Goal: Transaction & Acquisition: Purchase product/service

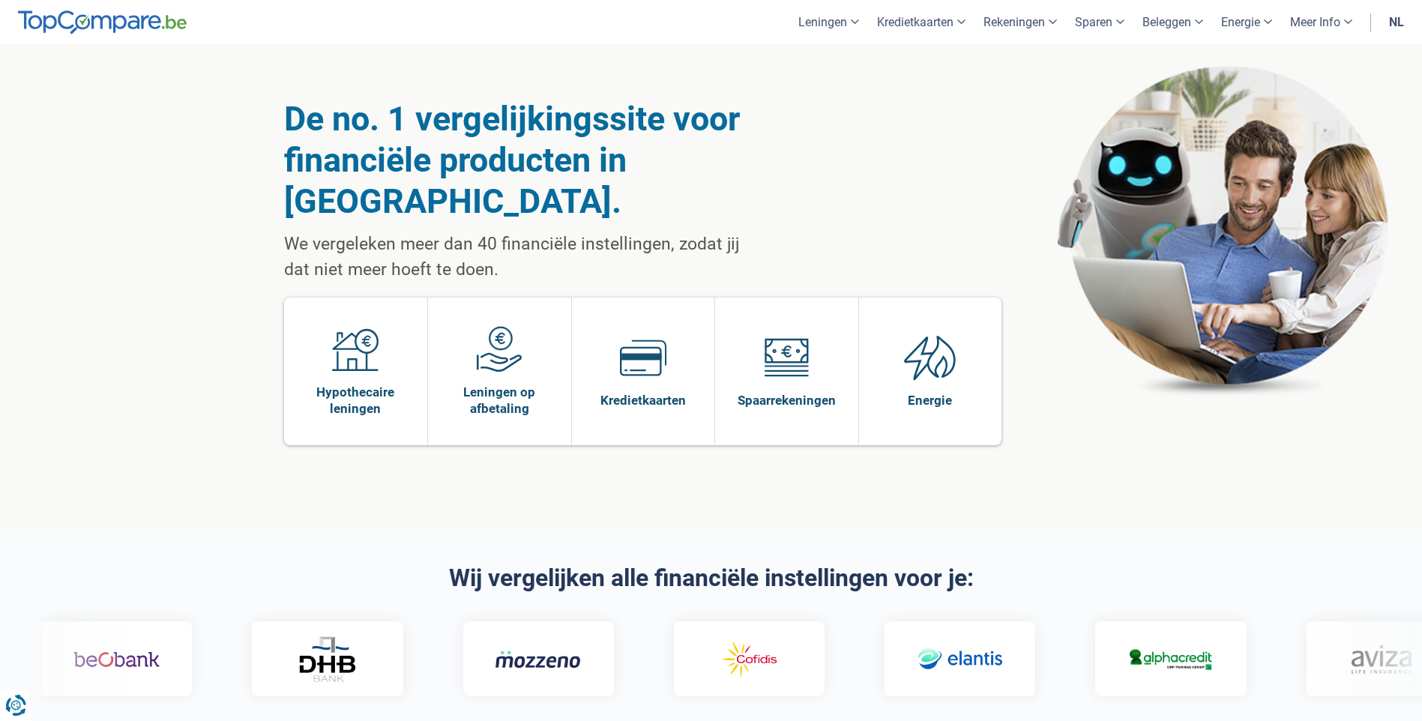
click at [1404, 19] on link "nl" at bounding box center [1396, 22] width 33 height 44
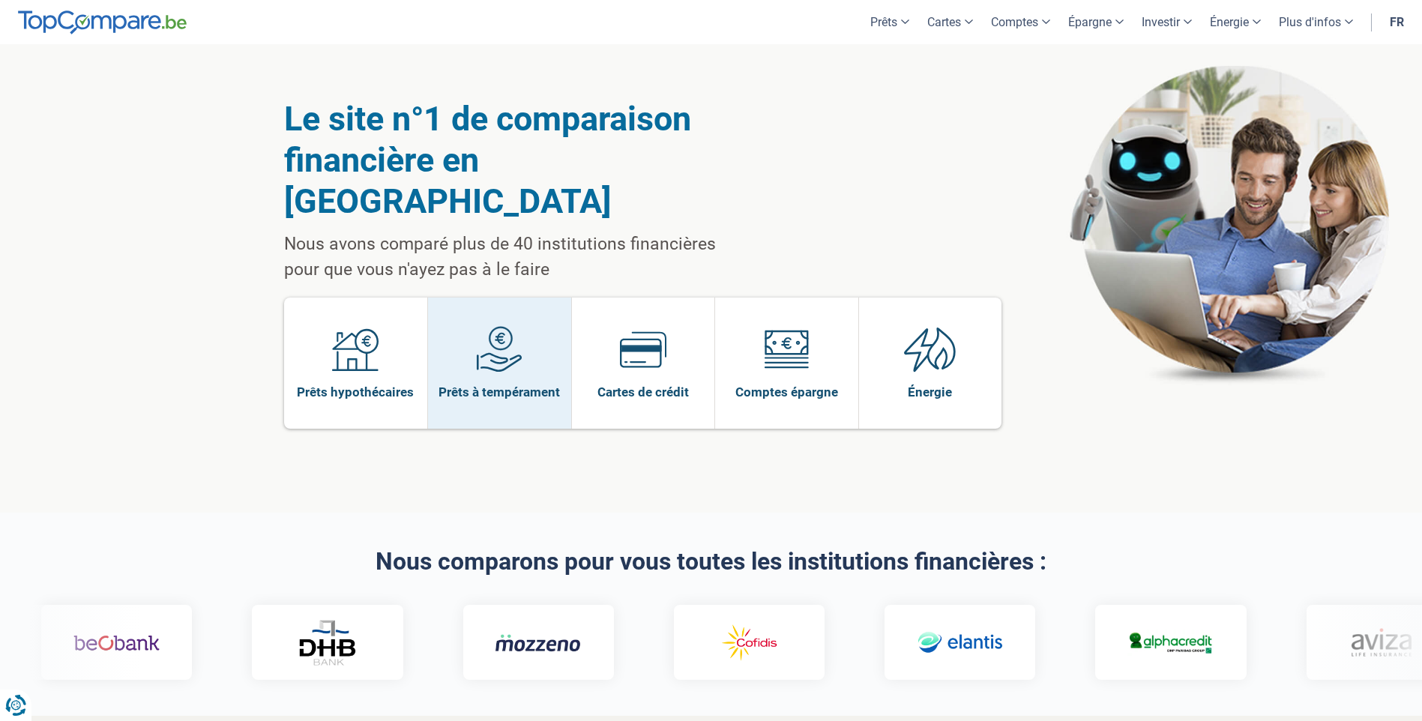
click at [520, 298] on link "Prêts à tempérament" at bounding box center [499, 363] width 143 height 131
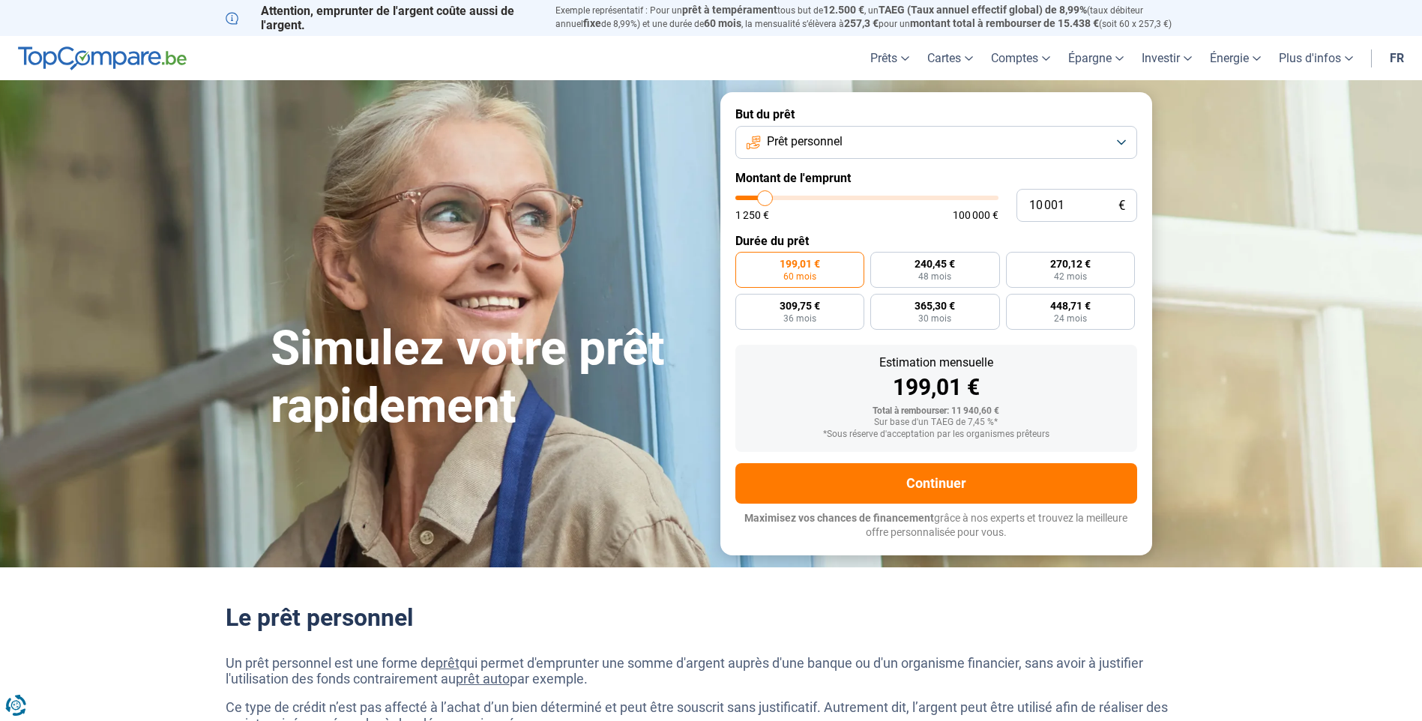
click at [1110, 141] on button "Prêt personnel" at bounding box center [937, 142] width 402 height 33
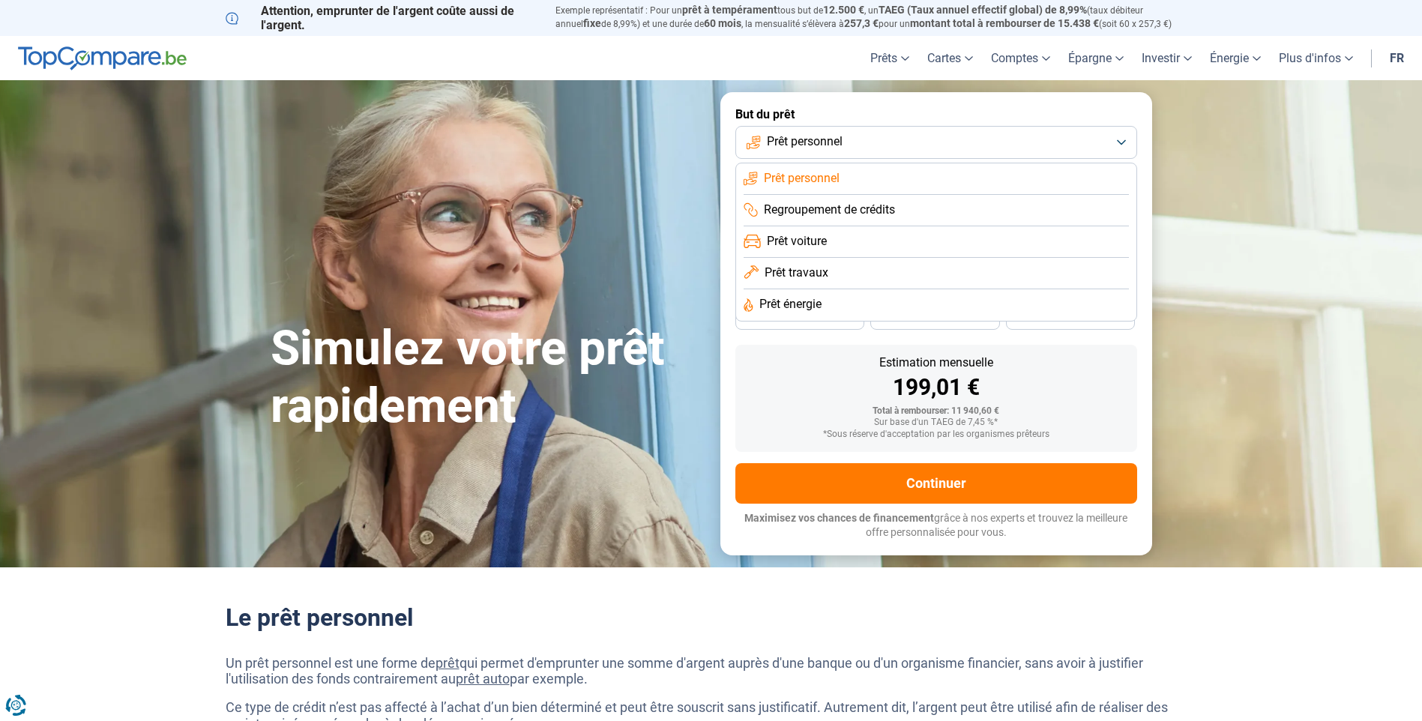
click at [813, 244] on span "Prêt voiture" at bounding box center [797, 241] width 60 height 16
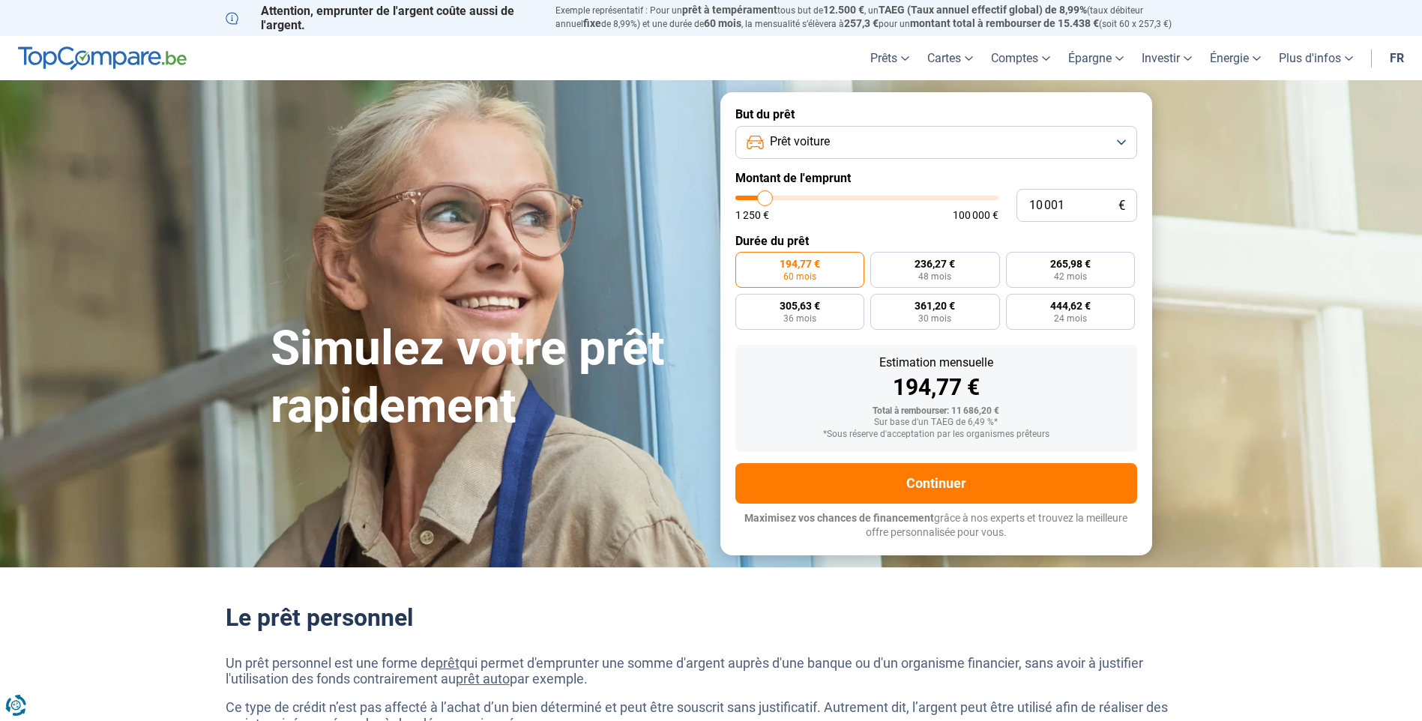
type input "11 250"
type input "11250"
type input "30 750"
type input "30750"
type input "31 250"
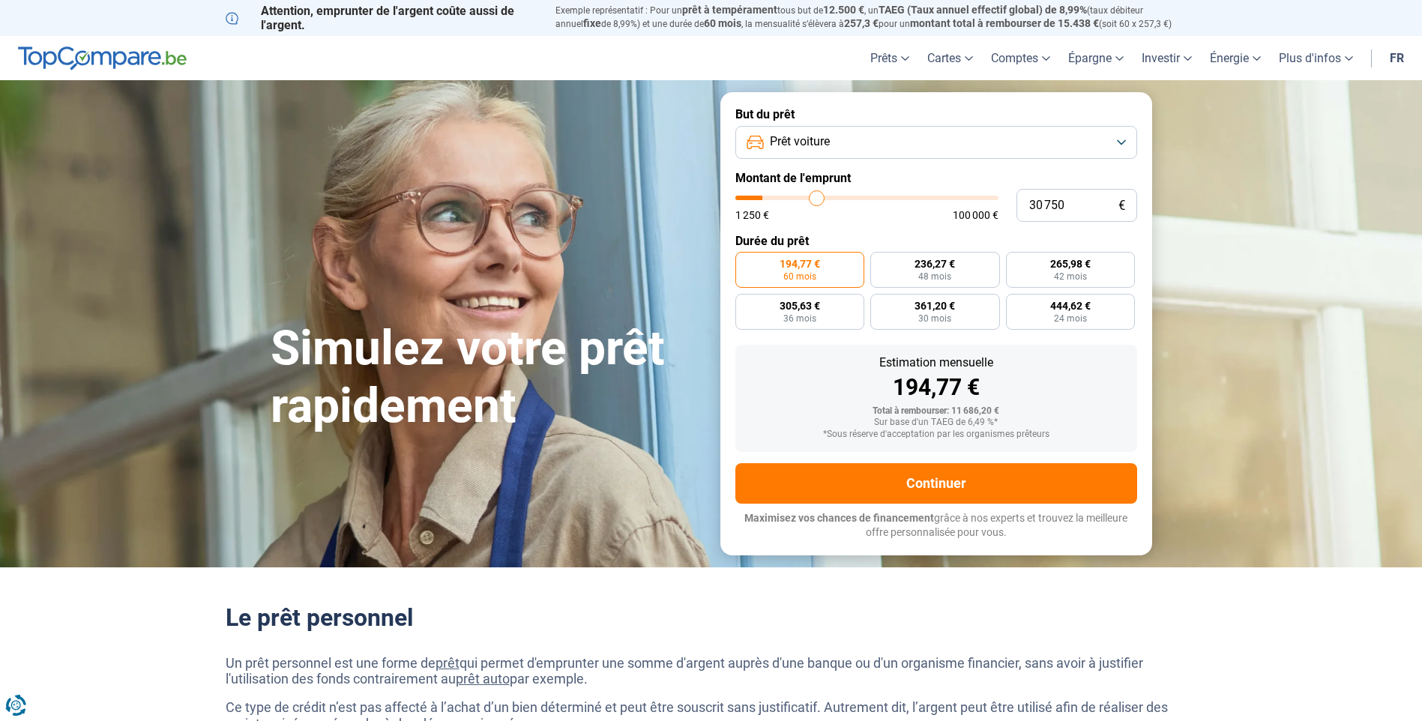
type input "31250"
type input "35 000"
type input "35000"
type input "34 750"
type input "34750"
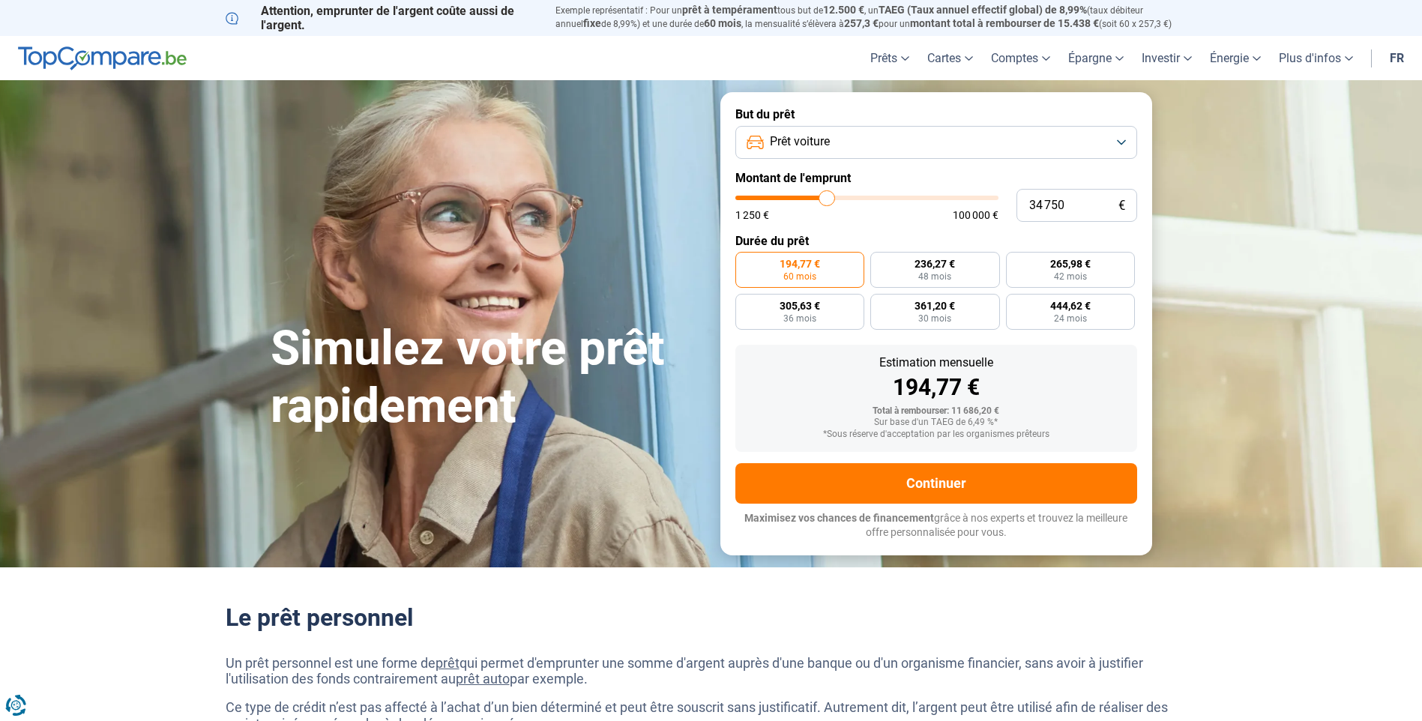
type input "33 500"
type input "33500"
type input "25 750"
type input "25750"
type input "25 000"
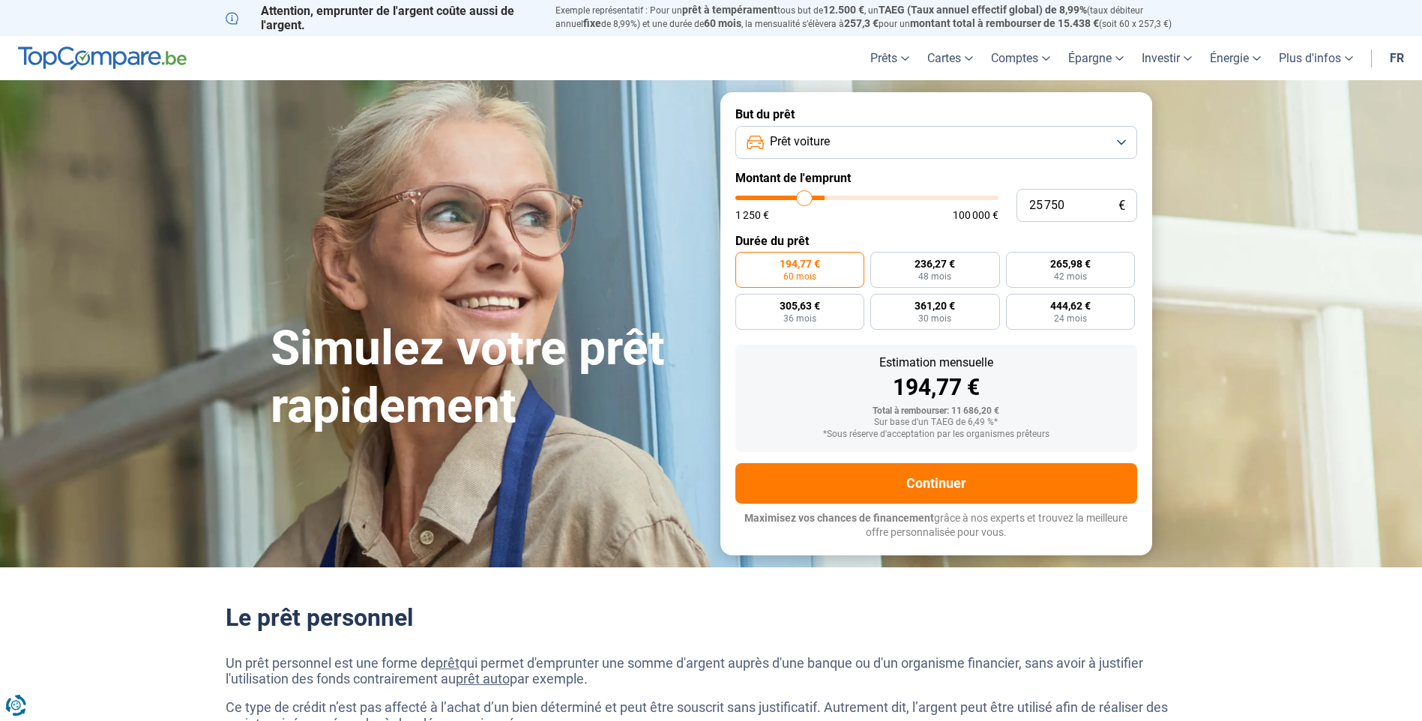
type input "25000"
type input "24 500"
type input "24500"
type input "23 500"
type input "23500"
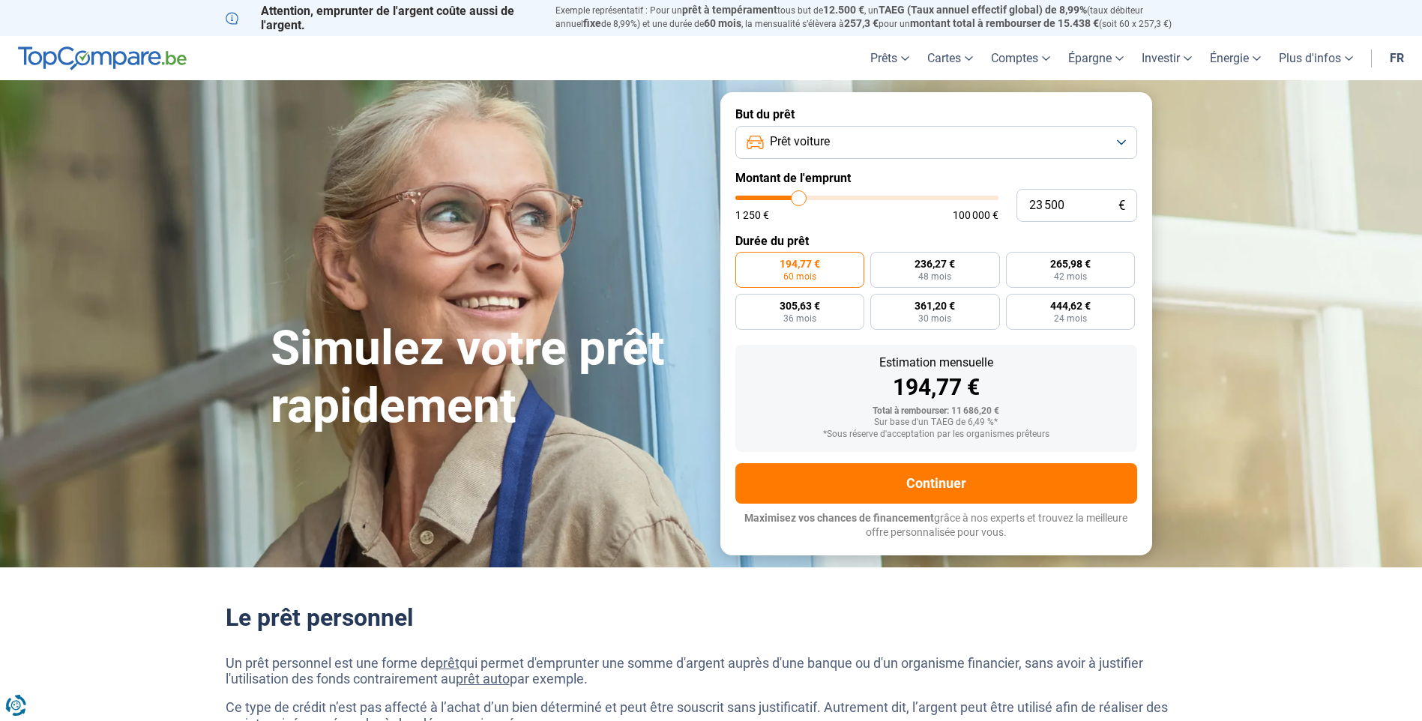
type input "22 000"
type input "22000"
type input "21 500"
type input "21500"
type input "19 000"
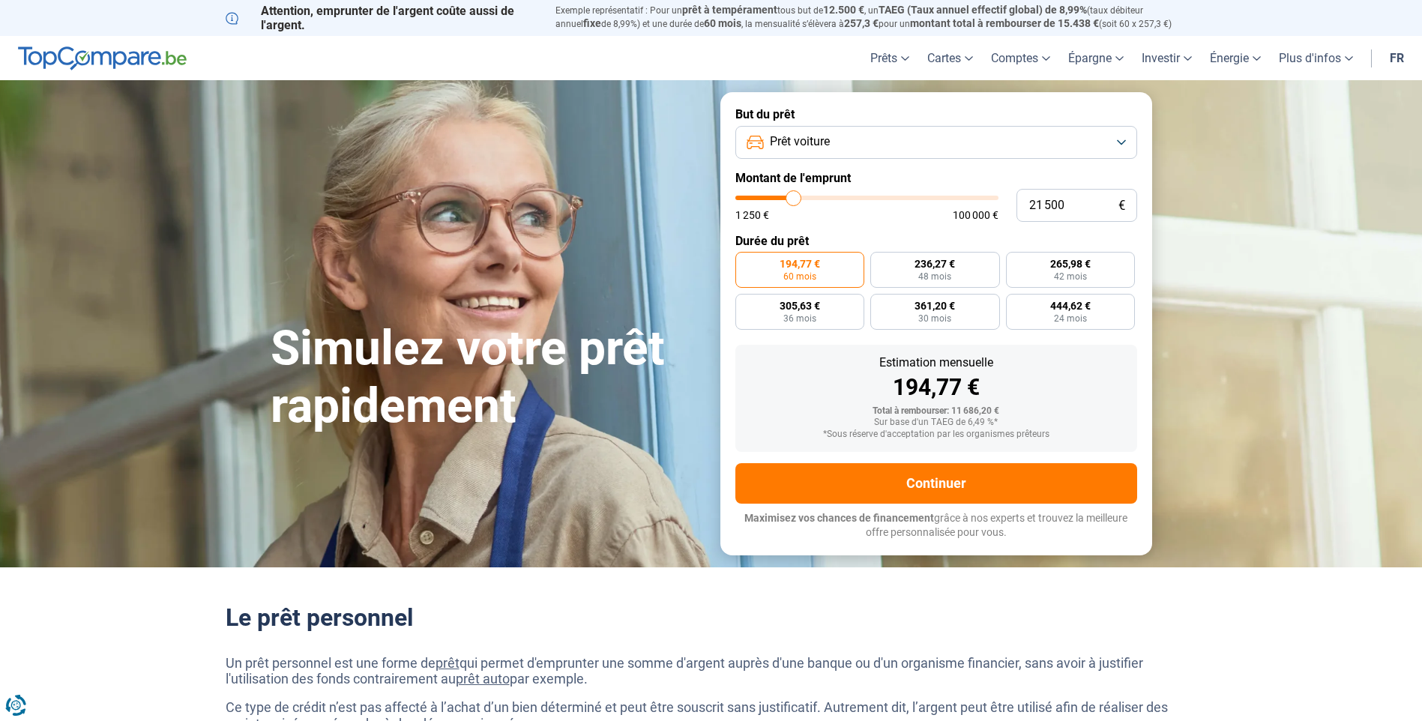
type input "19000"
type input "18 500"
type input "18500"
type input "17 500"
type input "17500"
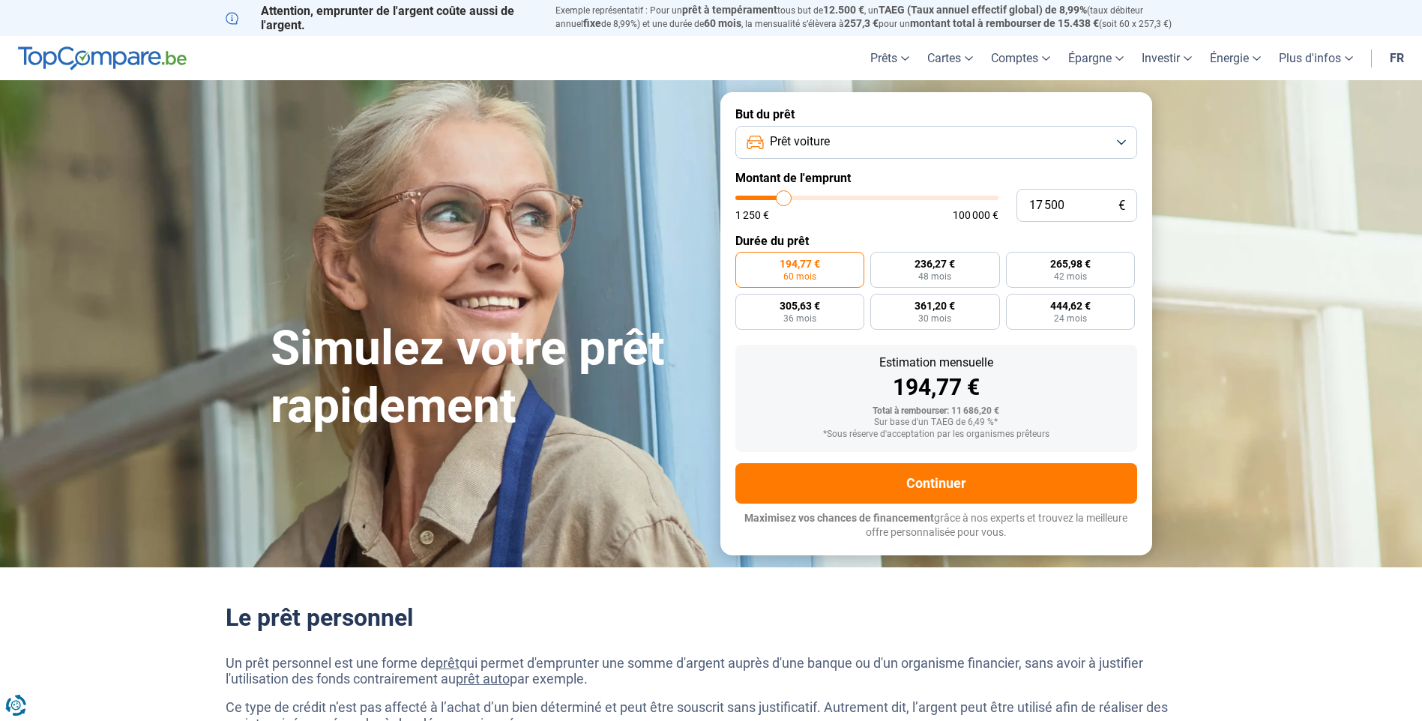
type input "16 500"
type input "16500"
type input "16 000"
type input "16000"
type input "15 500"
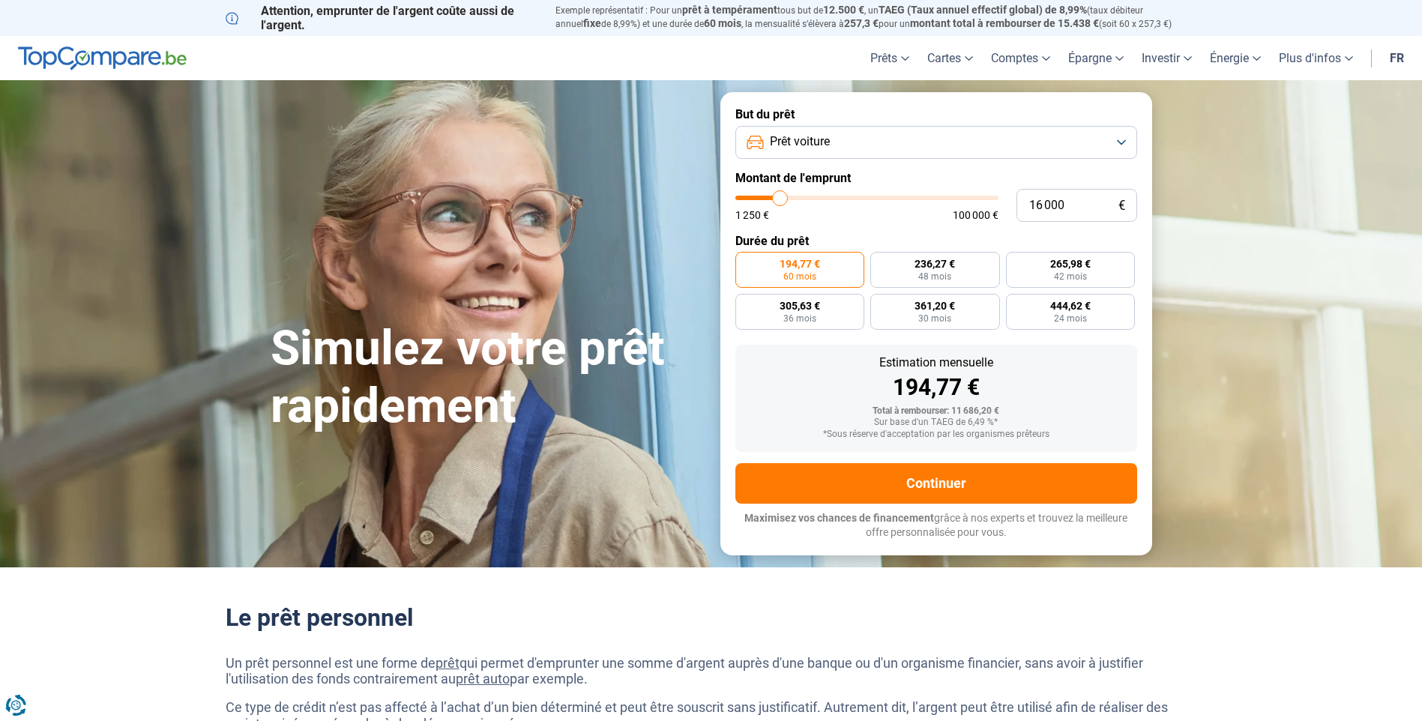
type input "15500"
type input "10 500"
type input "10500"
click at [767, 200] on input "range" at bounding box center [867, 198] width 263 height 4
type input "10 000"
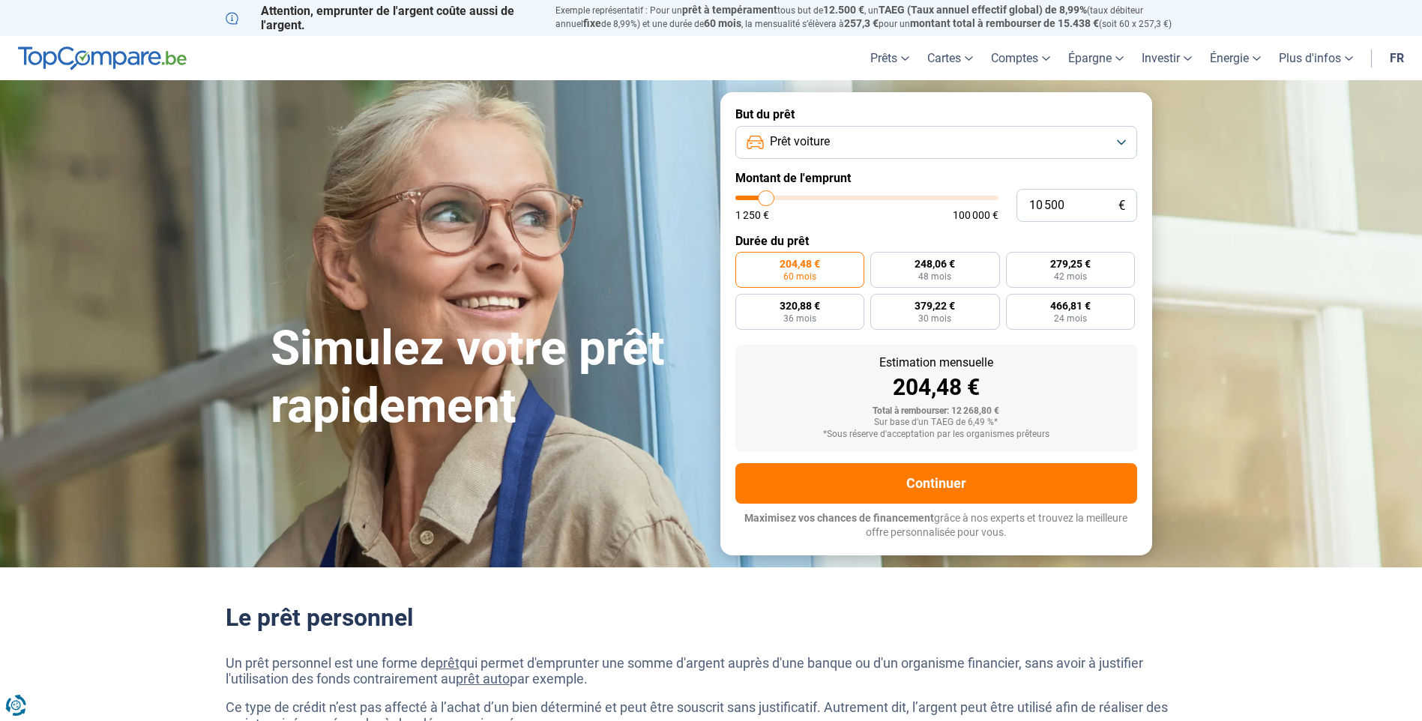
type input "10000"
type input "12 750"
type input "12750"
type input "13 500"
drag, startPoint x: 765, startPoint y: 205, endPoint x: 774, endPoint y: 205, distance: 9.8
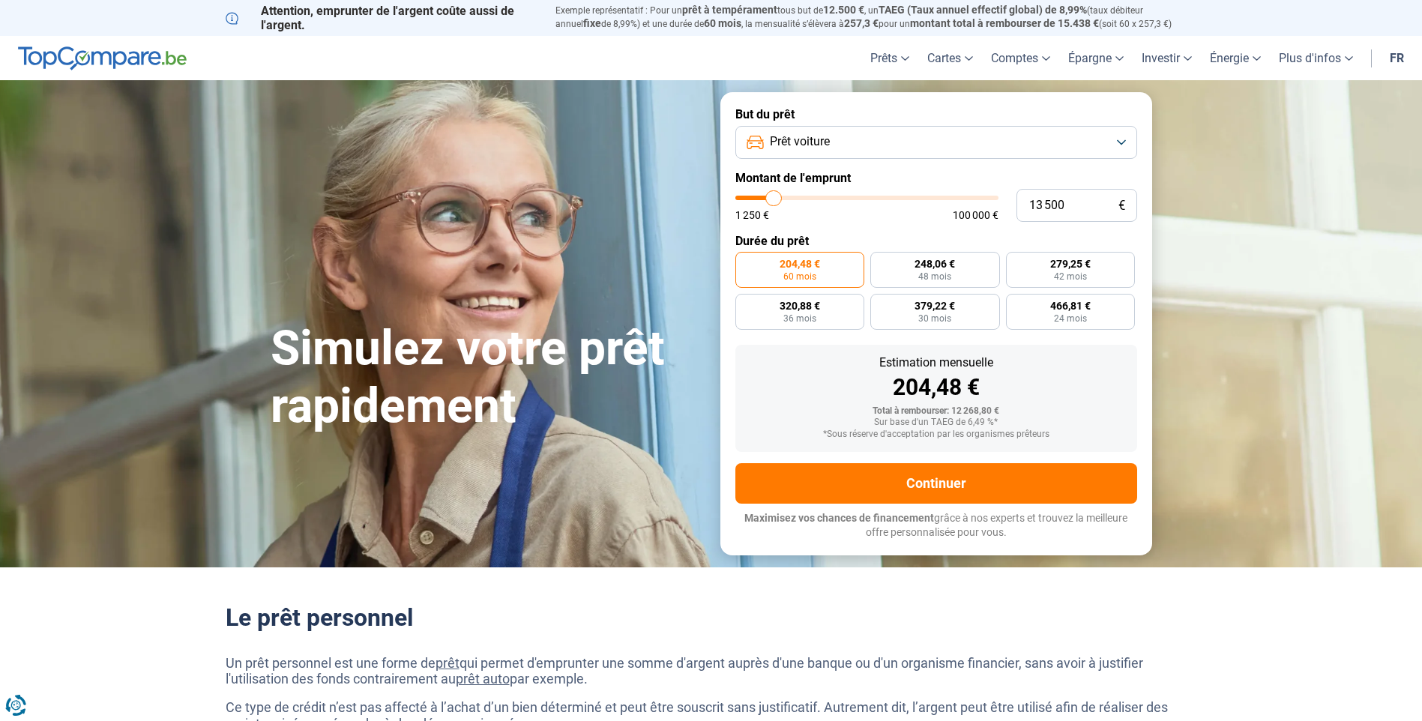
type input "13500"
click at [774, 200] on input "range" at bounding box center [867, 198] width 263 height 4
type input "14 250"
type input "14250"
click at [776, 197] on input "range" at bounding box center [867, 198] width 263 height 4
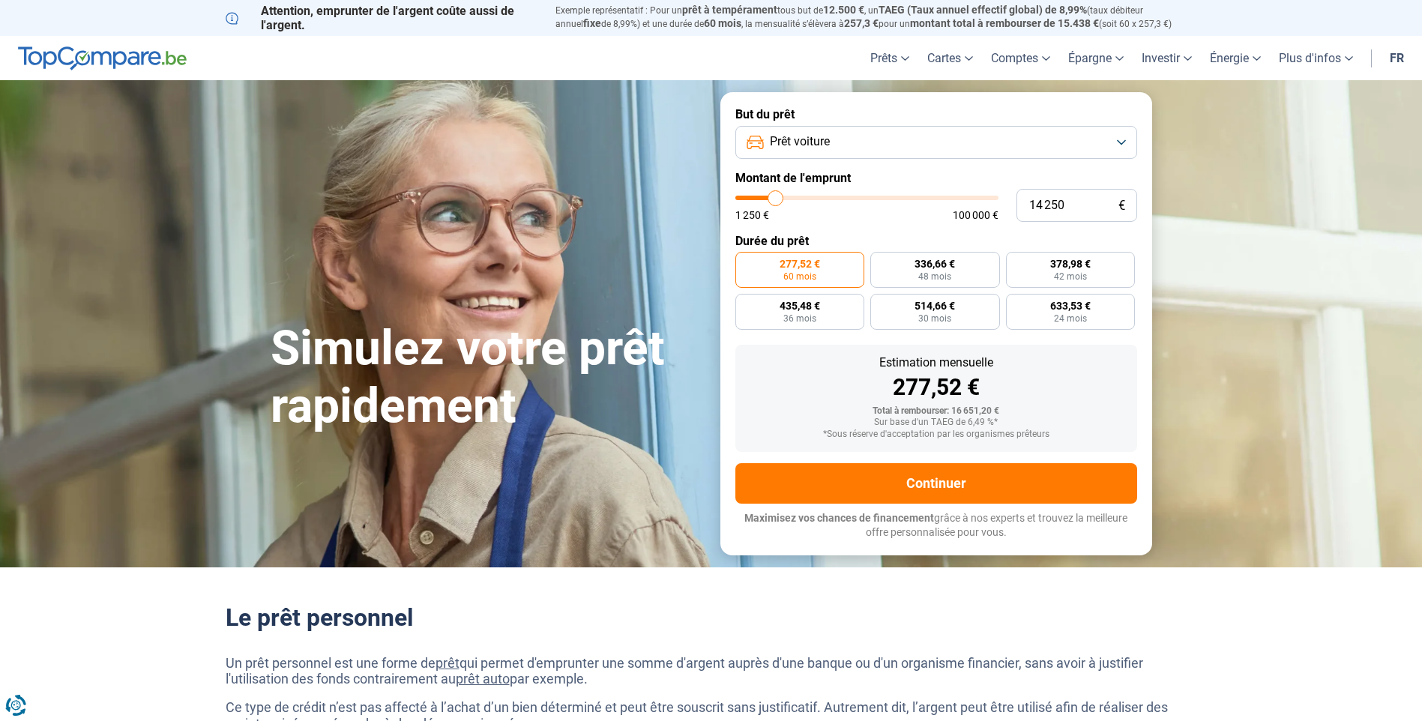
click at [776, 197] on input "range" at bounding box center [867, 198] width 263 height 4
type input "14 000"
type input "14000"
type input "13 250"
type input "13250"
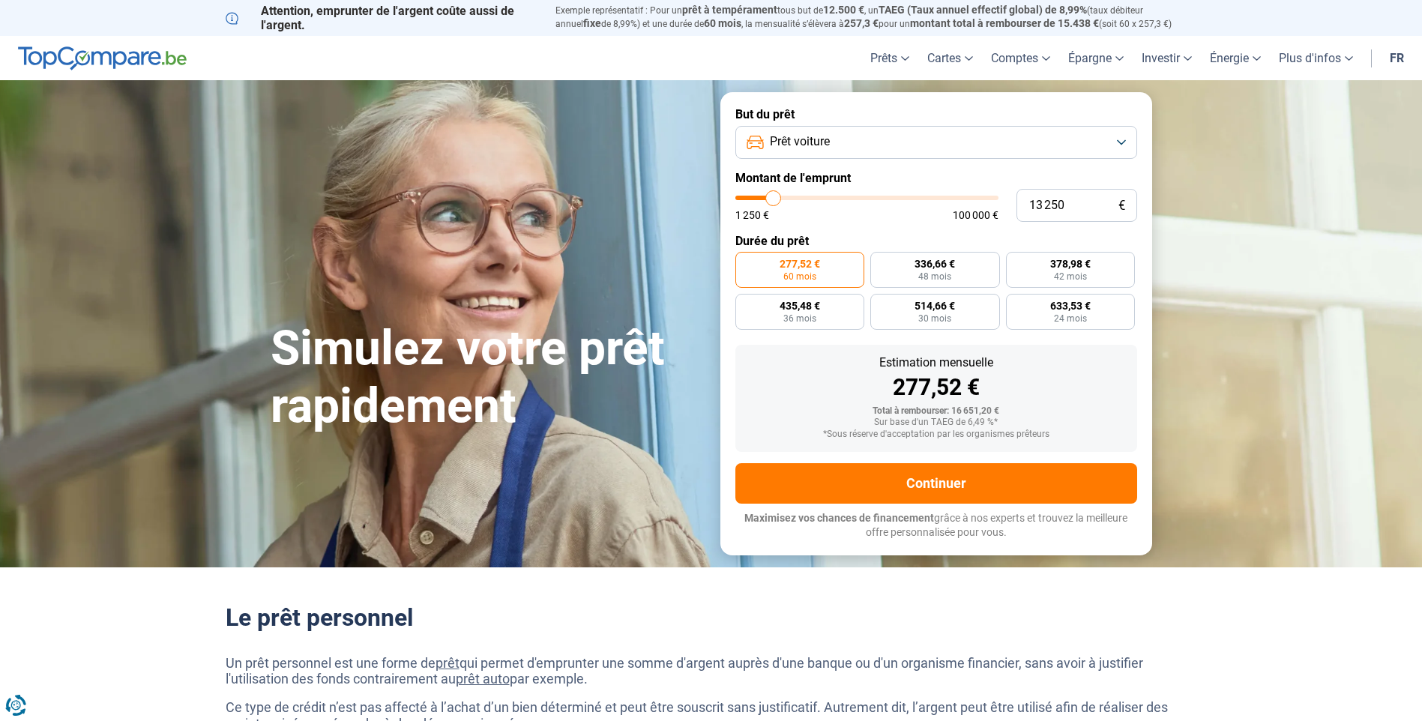
type input "14 000"
type input "14000"
type input "14 750"
type input "14750"
type input "14 500"
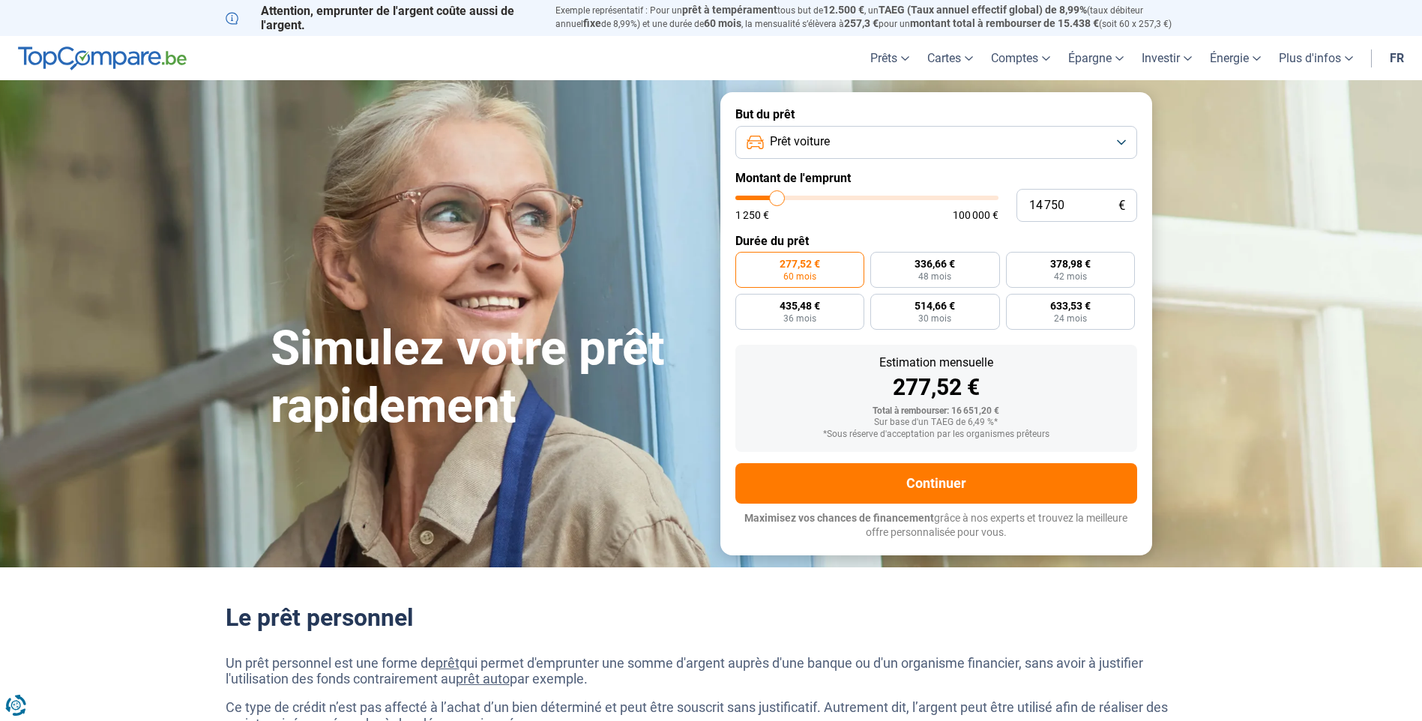
type input "14500"
type input "14 000"
type input "14000"
click at [775, 198] on input "range" at bounding box center [867, 198] width 263 height 4
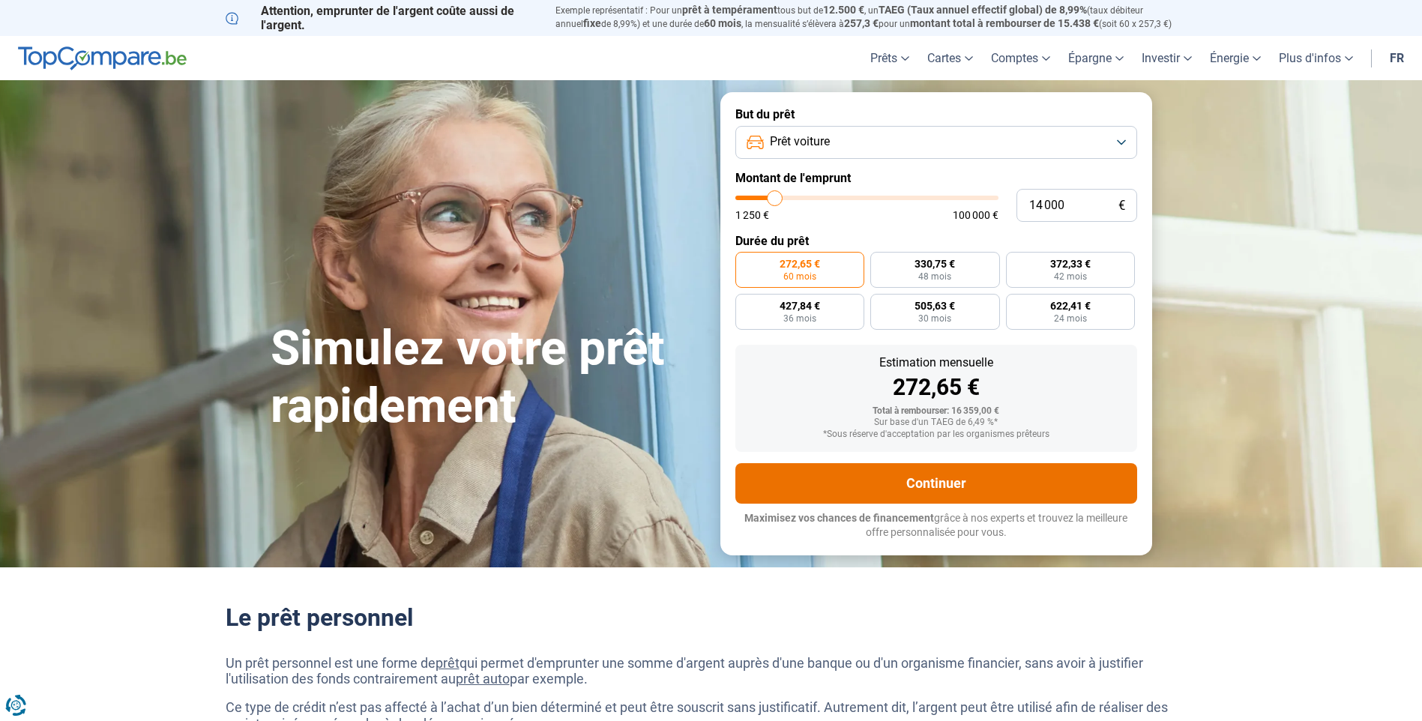
click at [975, 485] on button "Continuer" at bounding box center [937, 483] width 402 height 40
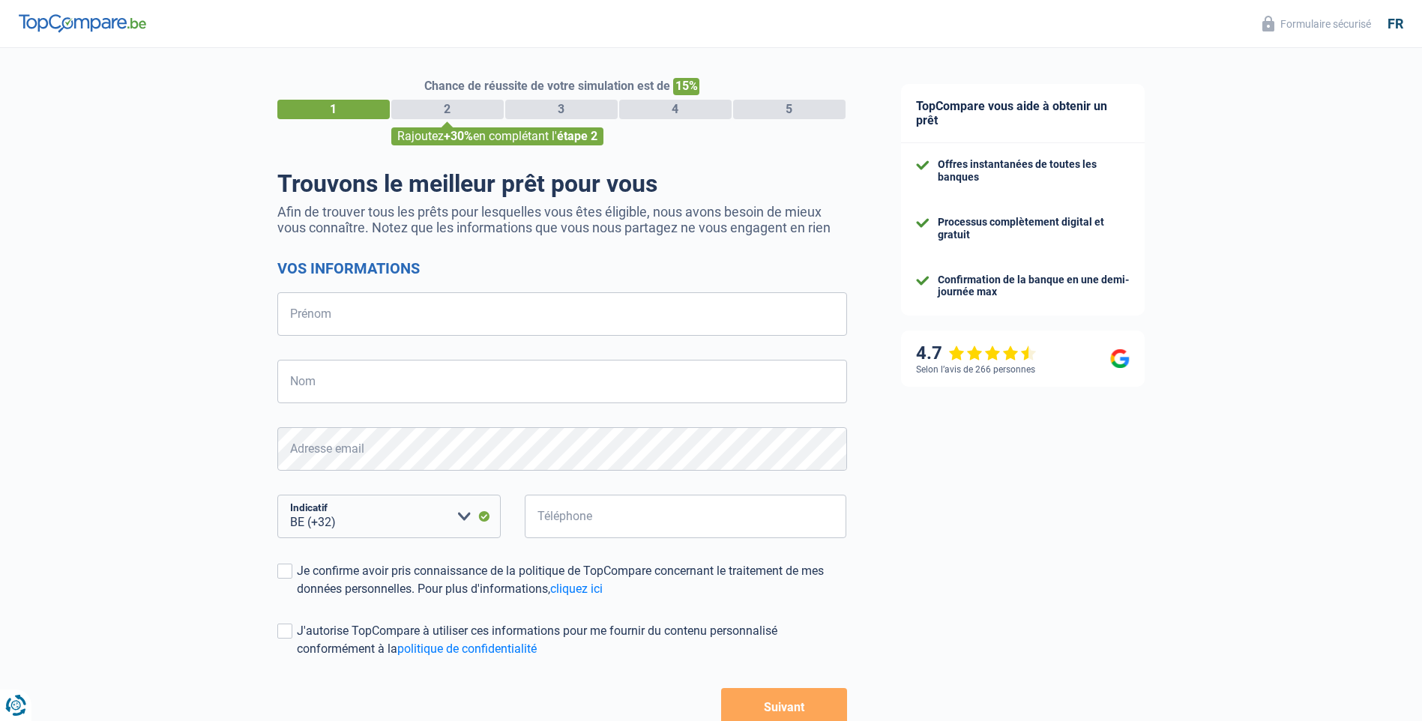
select select "32"
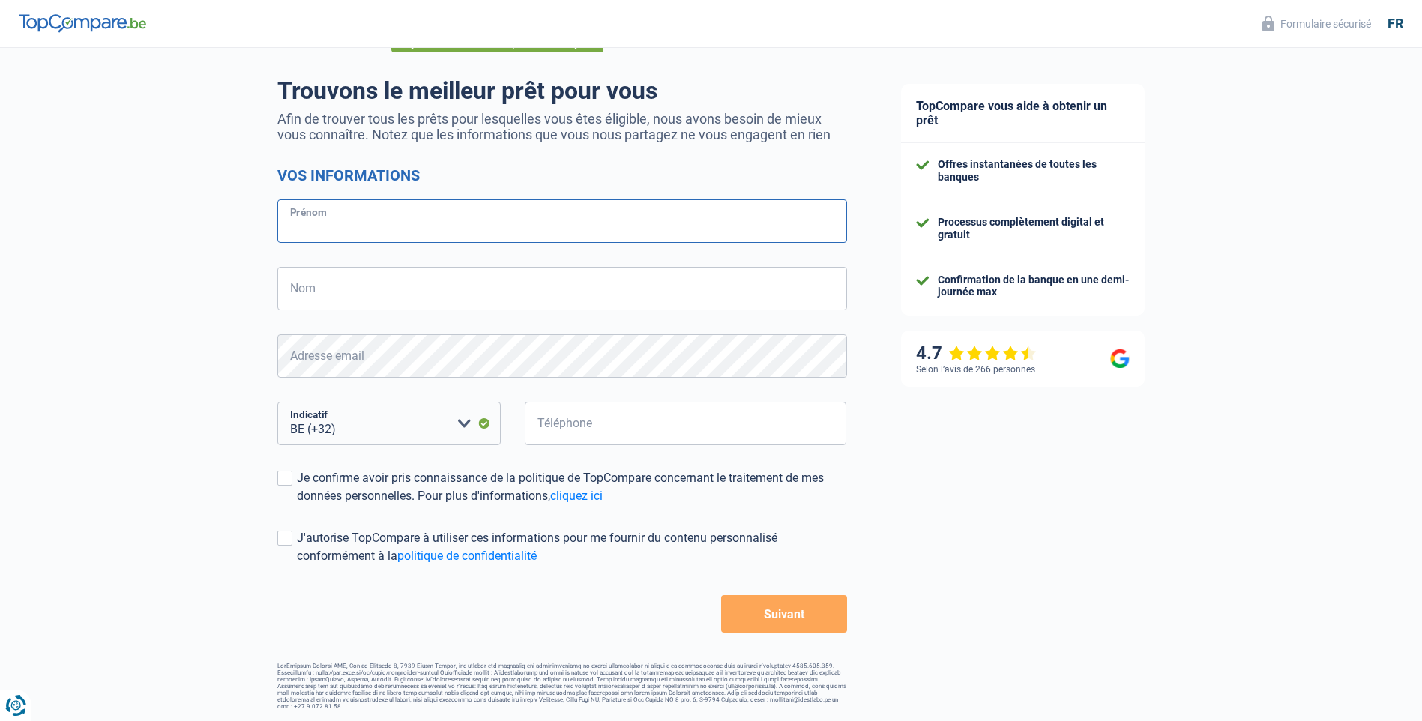
click at [319, 209] on input "Prénom" at bounding box center [562, 220] width 570 height 43
type input "albi"
click at [308, 296] on input "Nom" at bounding box center [562, 288] width 570 height 43
type input "mbungani"
click at [581, 423] on input "Téléphone" at bounding box center [686, 423] width 322 height 43
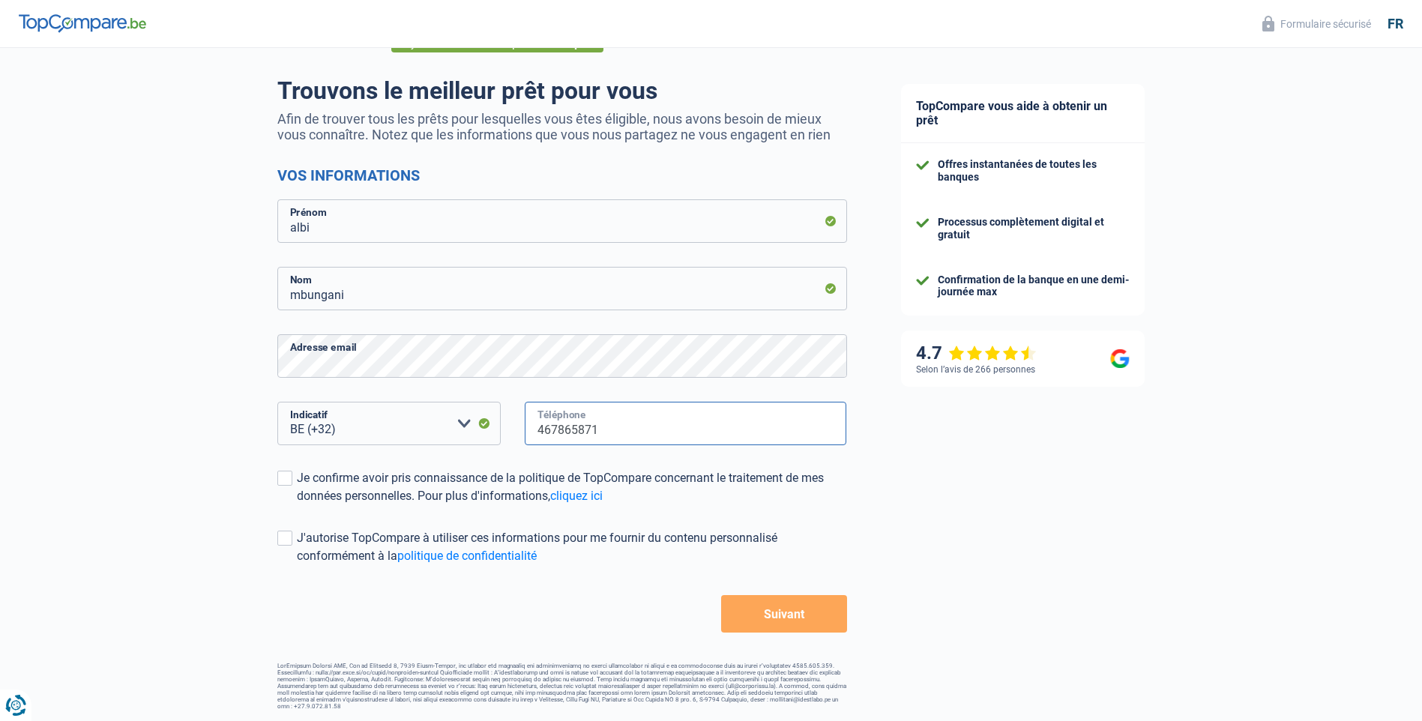
type input "467865871"
click at [796, 619] on button "Suivant" at bounding box center [783, 613] width 125 height 37
click at [289, 534] on span at bounding box center [284, 538] width 15 height 15
click at [297, 565] on input "J'autorise TopCompare à utiliser ces informations pour me fournir du contenu pe…" at bounding box center [297, 565] width 0 height 0
click at [770, 610] on button "Suivant" at bounding box center [783, 613] width 125 height 37
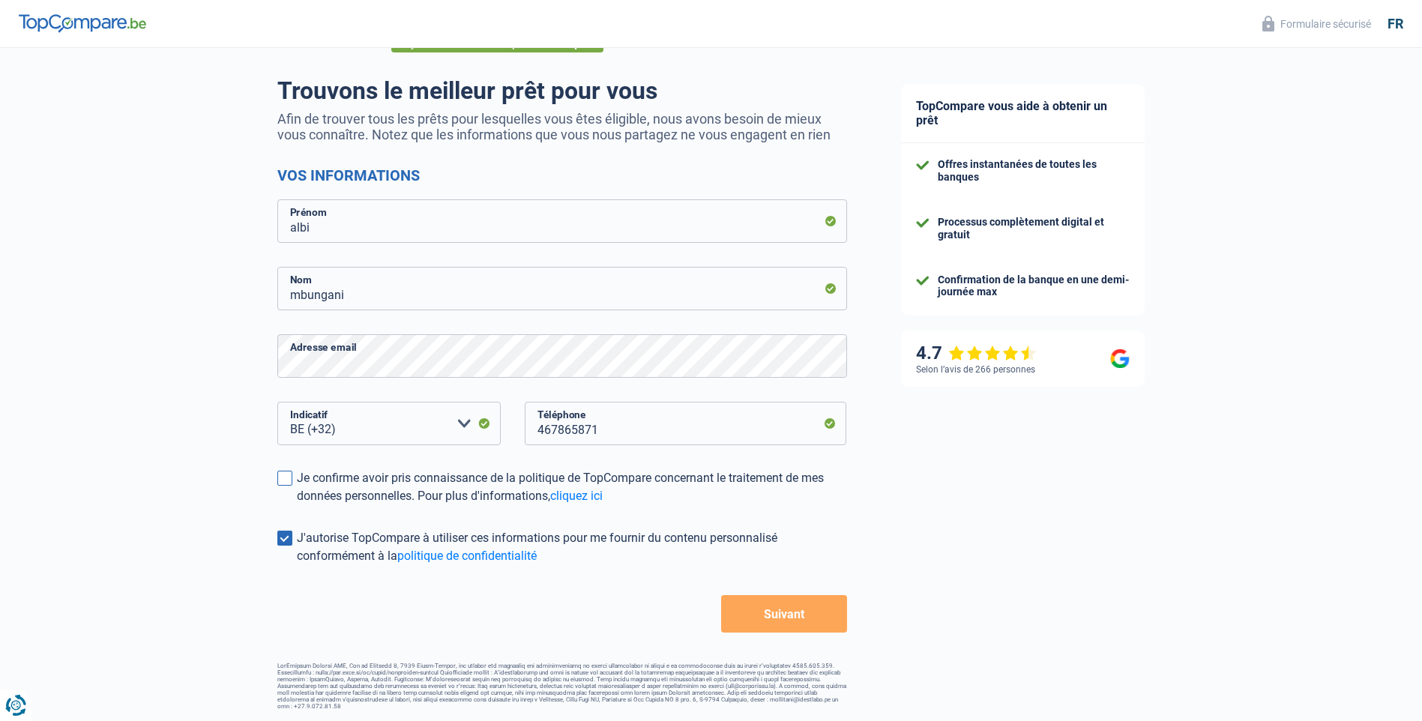
click at [280, 483] on span at bounding box center [284, 478] width 15 height 15
click at [297, 505] on input "Je confirme avoir pris connaissance de la politique de TopCompare concernant le…" at bounding box center [297, 505] width 0 height 0
click at [766, 607] on button "Suivant" at bounding box center [783, 613] width 125 height 37
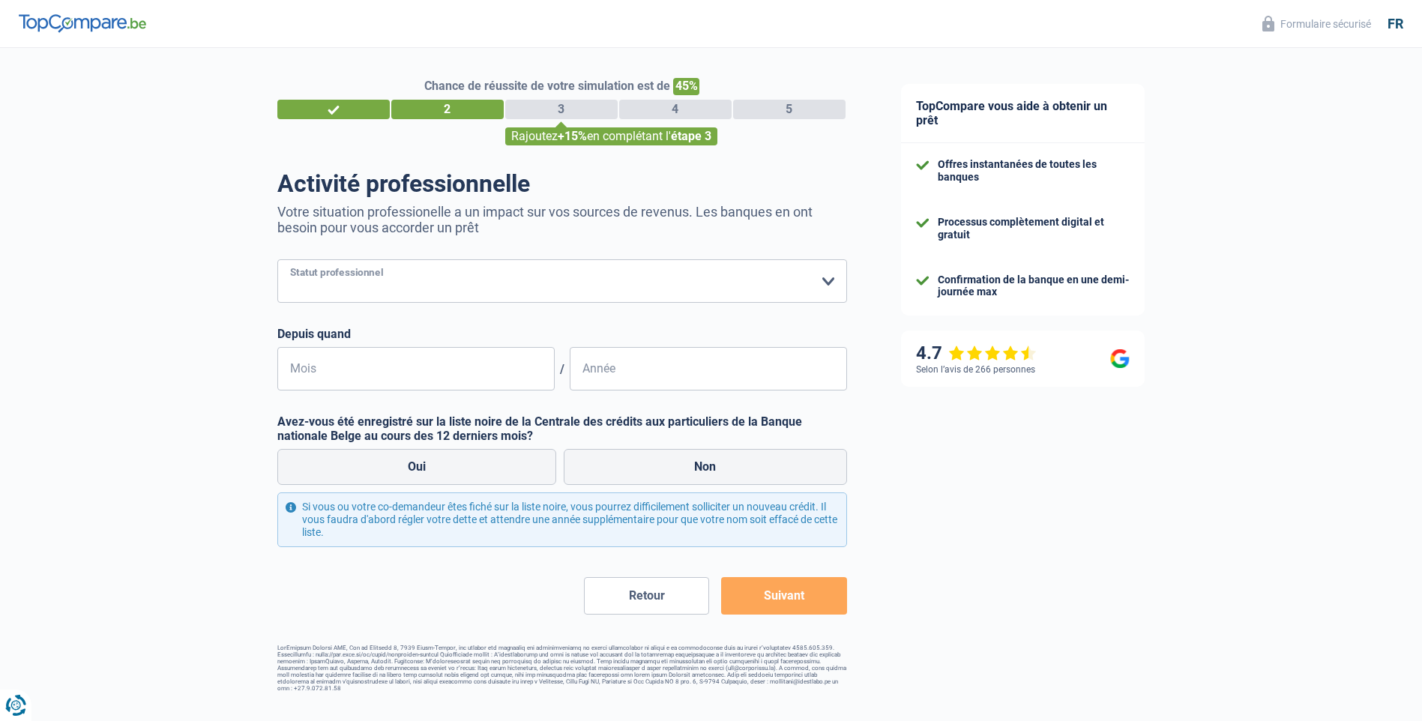
click at [556, 278] on select "Ouvrier Employé privé Employé public Invalide Indépendant Pensionné Chômeur Mut…" at bounding box center [562, 280] width 570 height 43
click at [277, 261] on select "Ouvrier Employé privé Employé public Invalide Indépendant Pensionné Chômeur Mut…" at bounding box center [562, 280] width 570 height 43
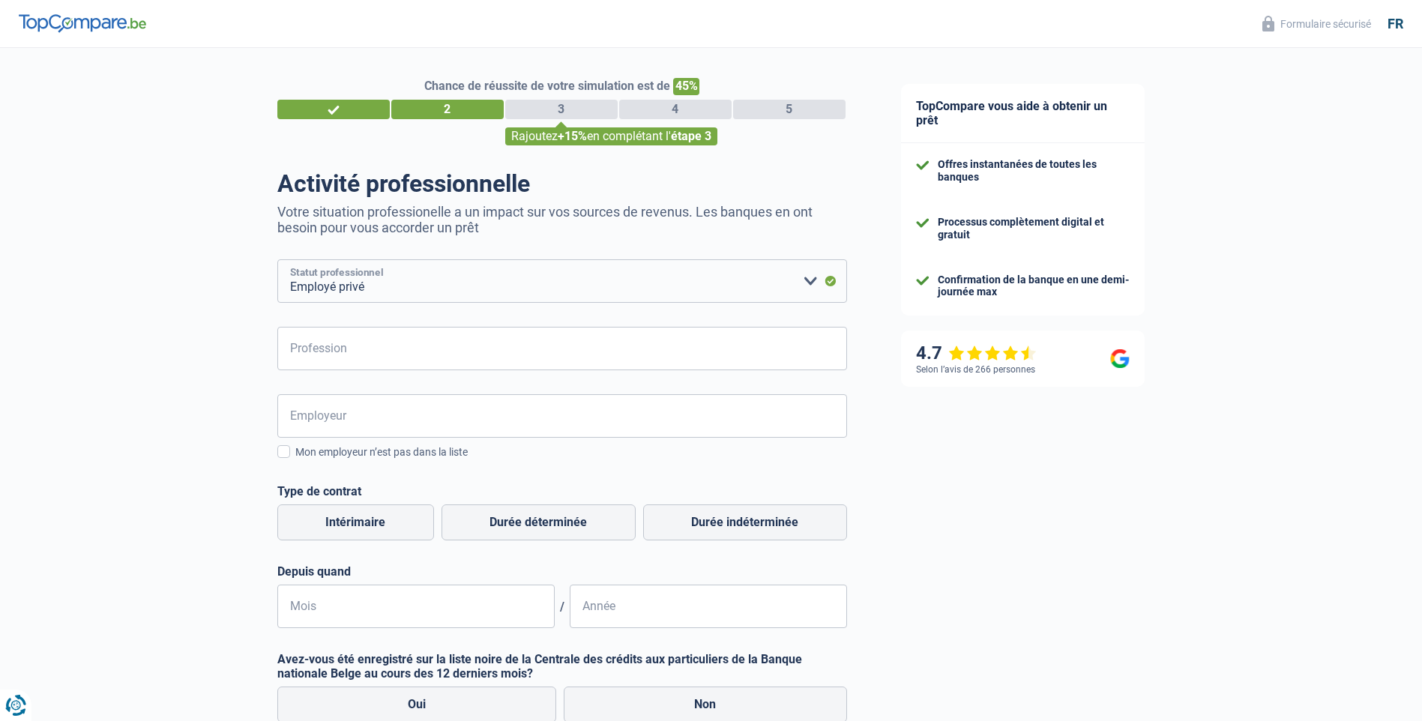
click at [396, 285] on select "Ouvrier Employé privé Employé public Invalide Indépendant Pensionné Chômeur Mut…" at bounding box center [562, 280] width 570 height 43
select select "publicEmployee"
click at [277, 261] on select "Ouvrier Employé privé Employé public Invalide Indépendant Pensionné Chômeur Mut…" at bounding box center [562, 280] width 570 height 43
click at [349, 355] on input "Profession" at bounding box center [562, 348] width 570 height 43
type input "ass"
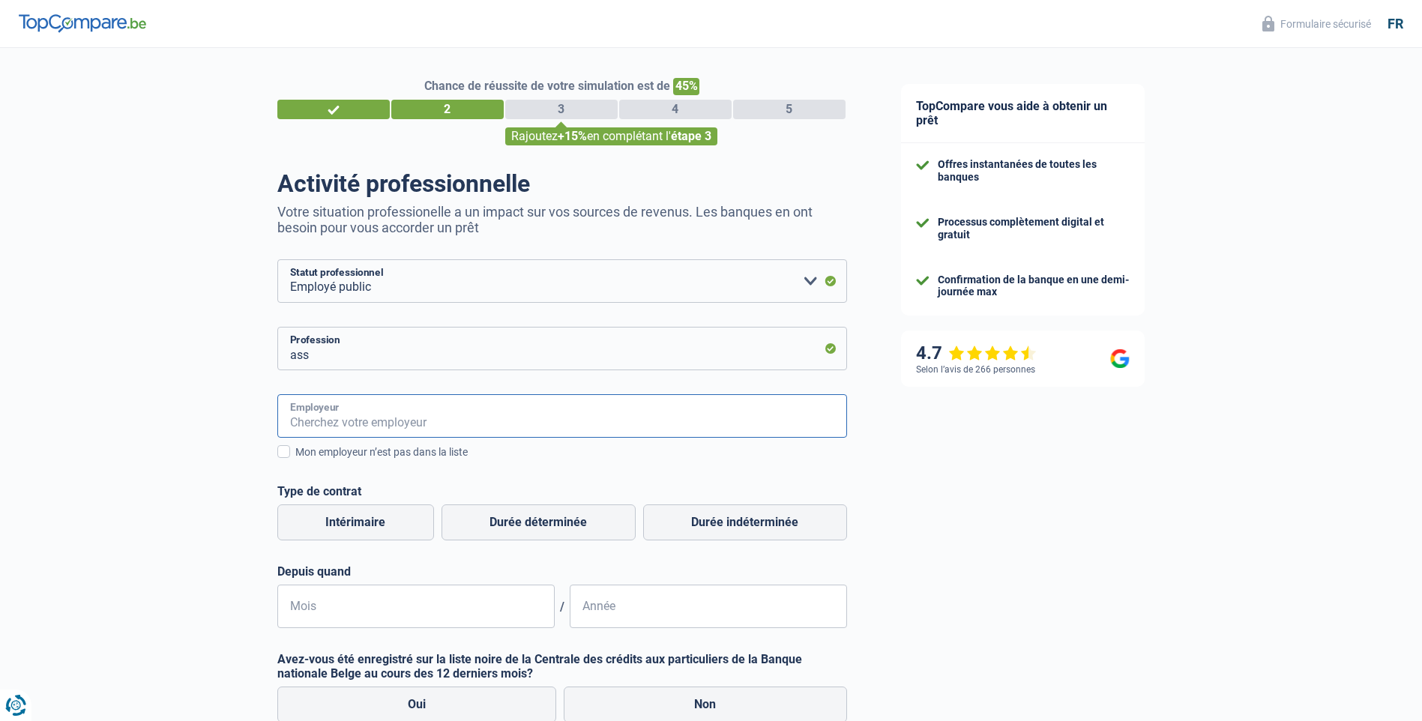
click at [364, 413] on input "Employeur" at bounding box center [562, 415] width 570 height 43
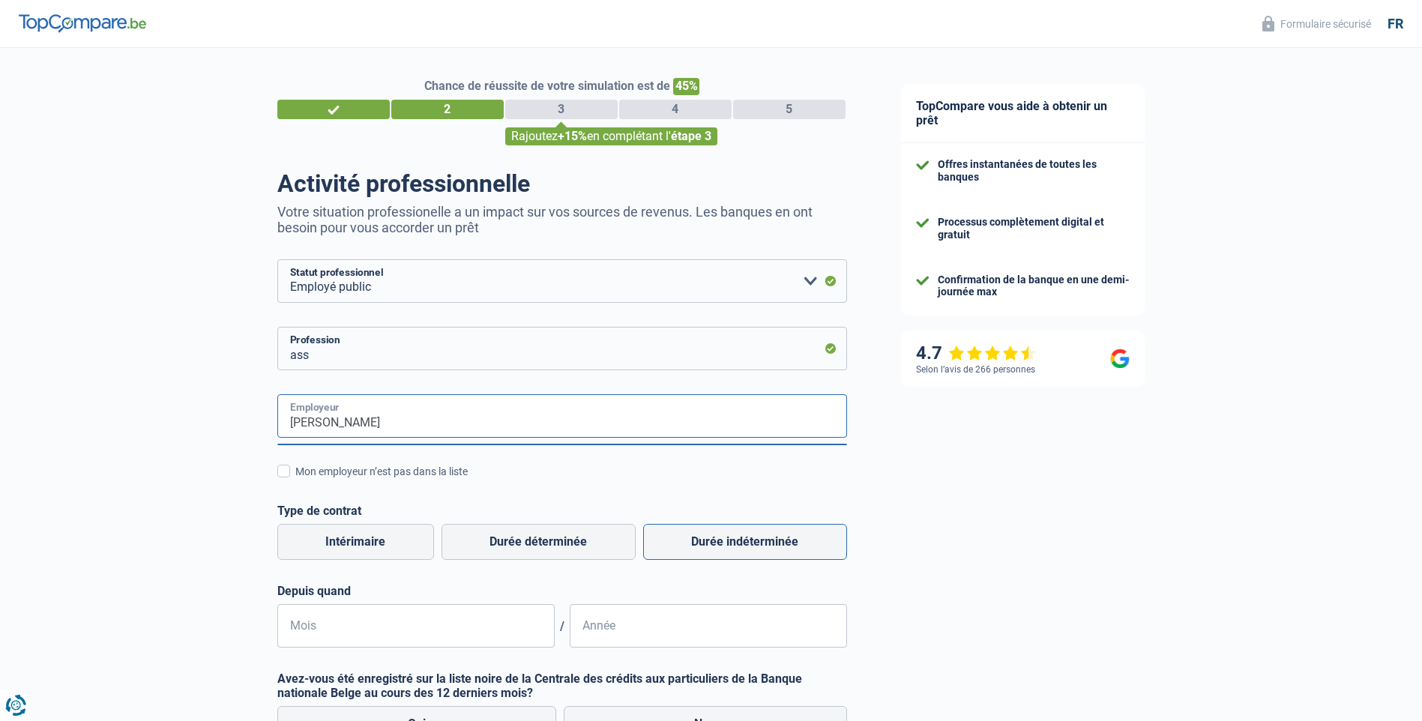
type input "chu-brugmann"
click at [694, 542] on label "Durée indéterminée" at bounding box center [745, 542] width 204 height 36
click at [694, 542] on input "Durée indéterminée" at bounding box center [745, 542] width 204 height 36
radio input "true"
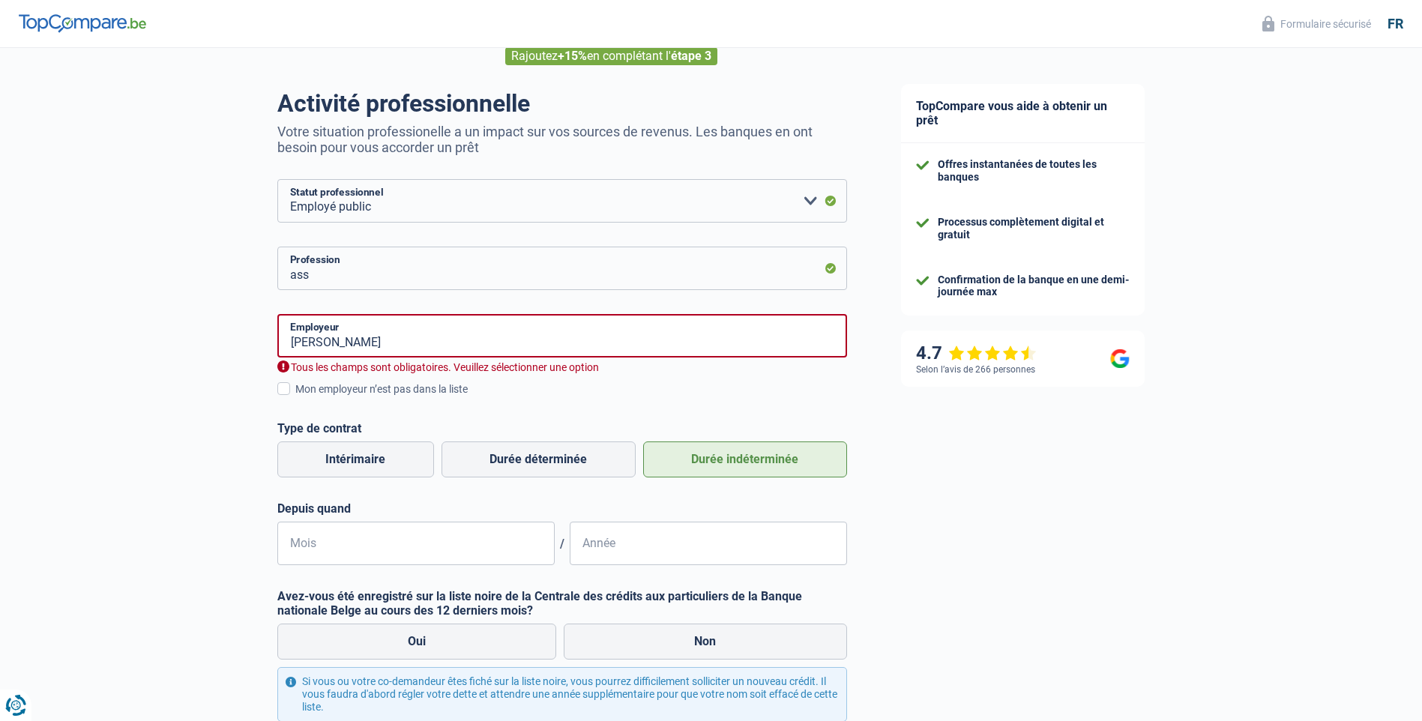
scroll to position [237, 0]
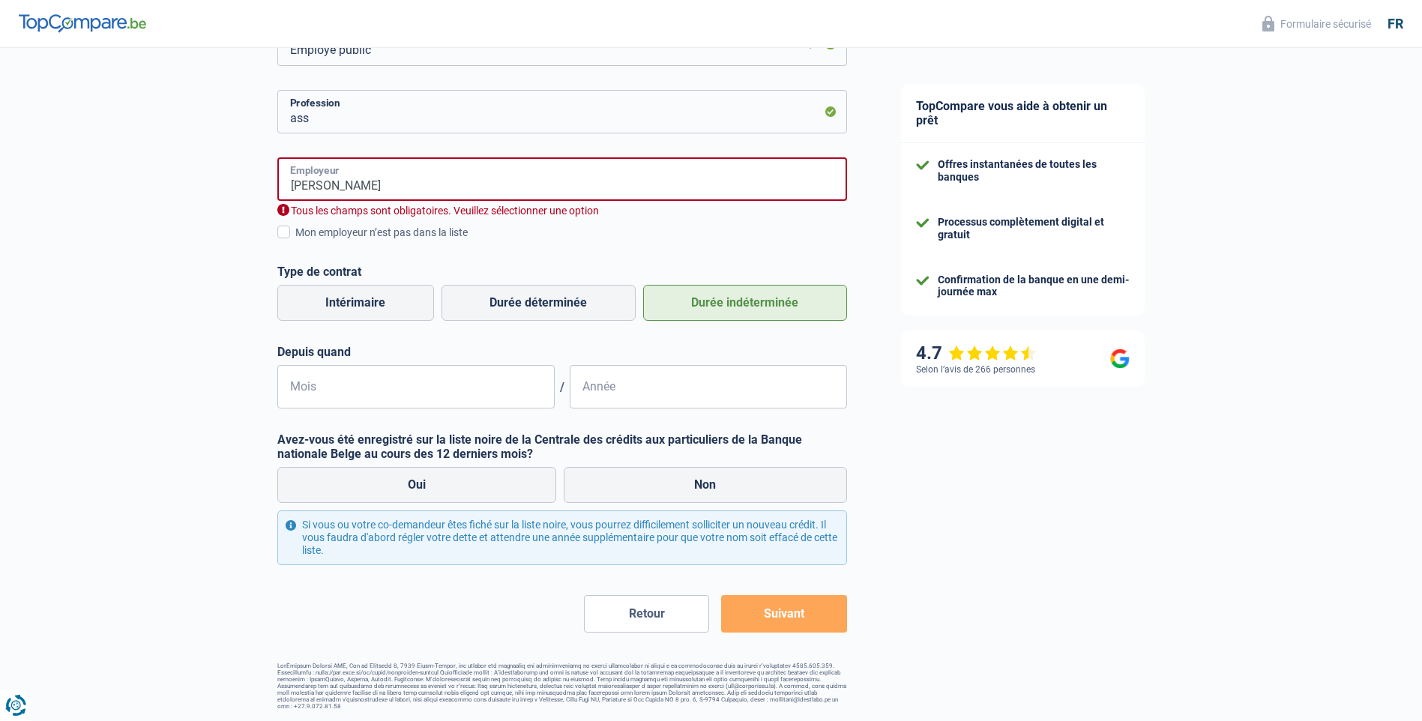
click at [385, 179] on input "chu-brugmann" at bounding box center [562, 178] width 570 height 43
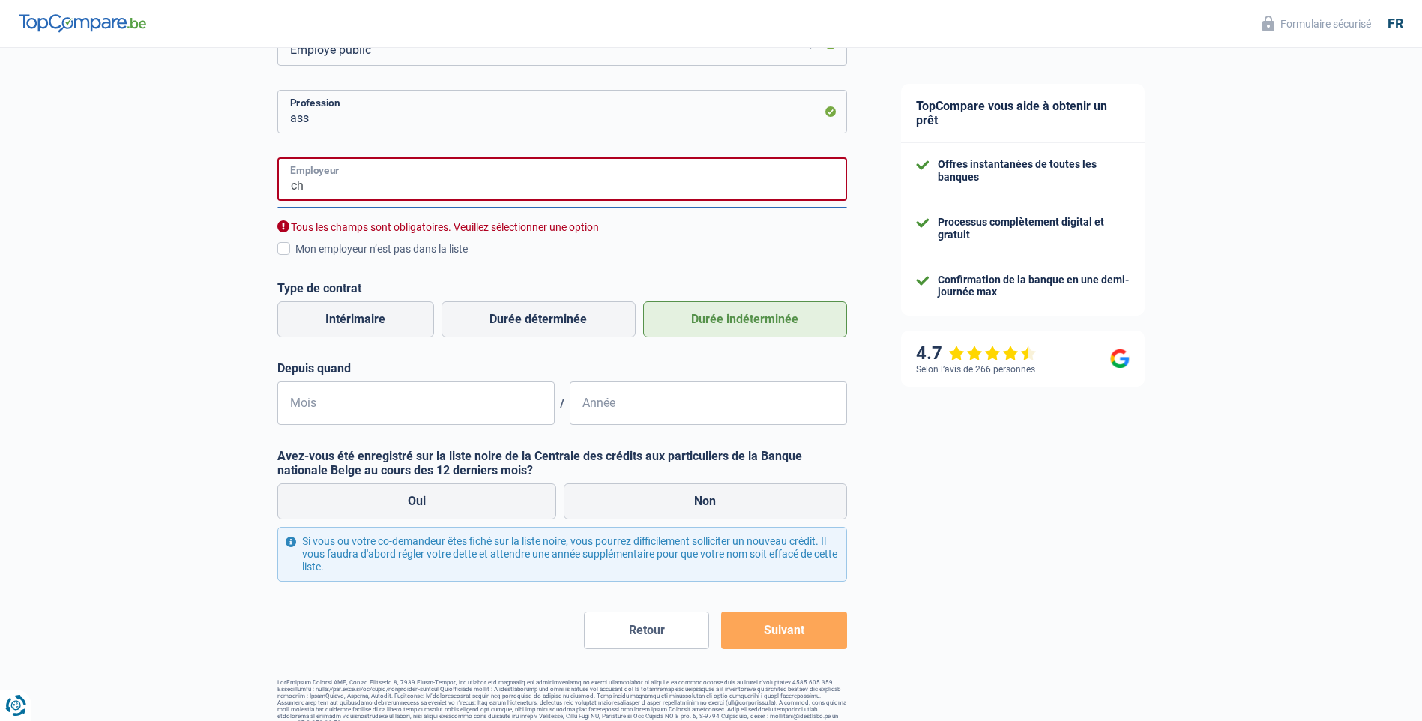
type input "c"
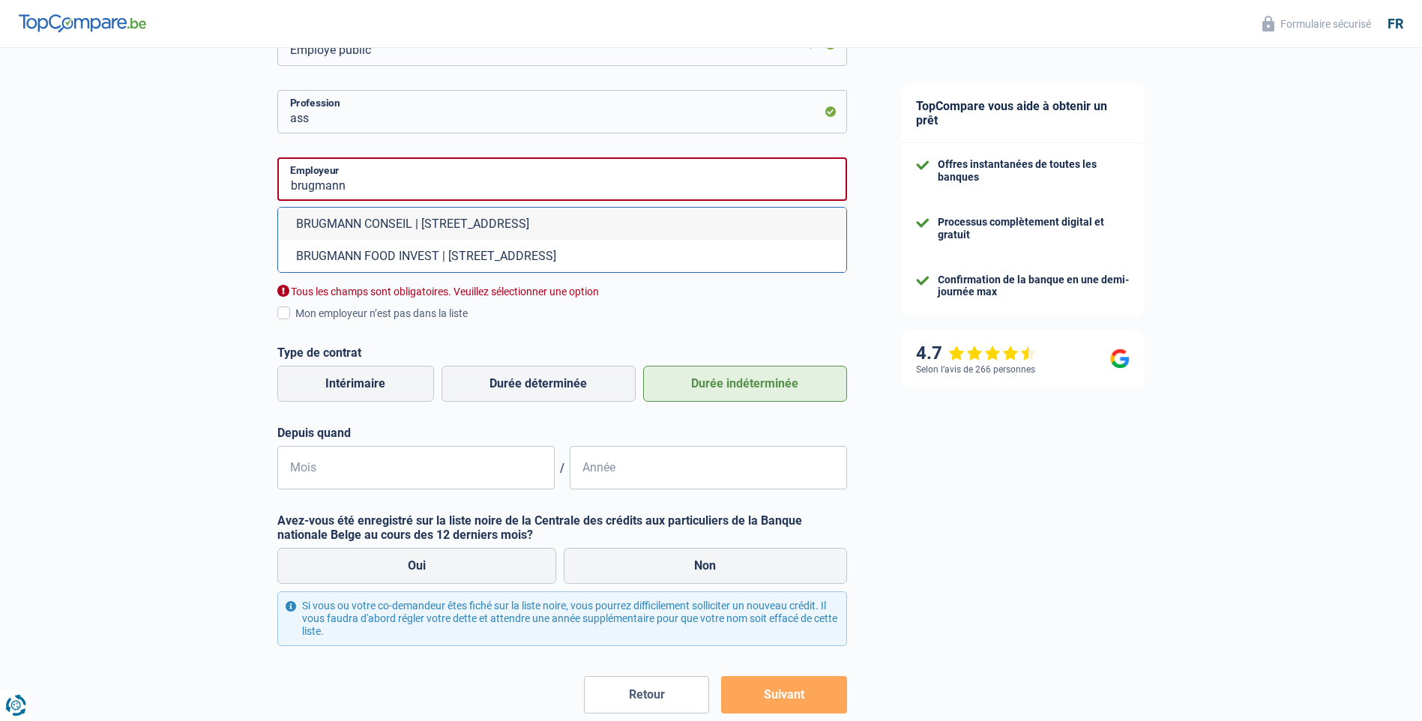
click at [439, 222] on li "BRUGMANN CONSEIL | Rue Lens, 20 | 1050 - Ixelles" at bounding box center [562, 224] width 568 height 32
type input "BRUGMANN CONSEIL | Rue Lens, 20 | 1050 - Ixelles"
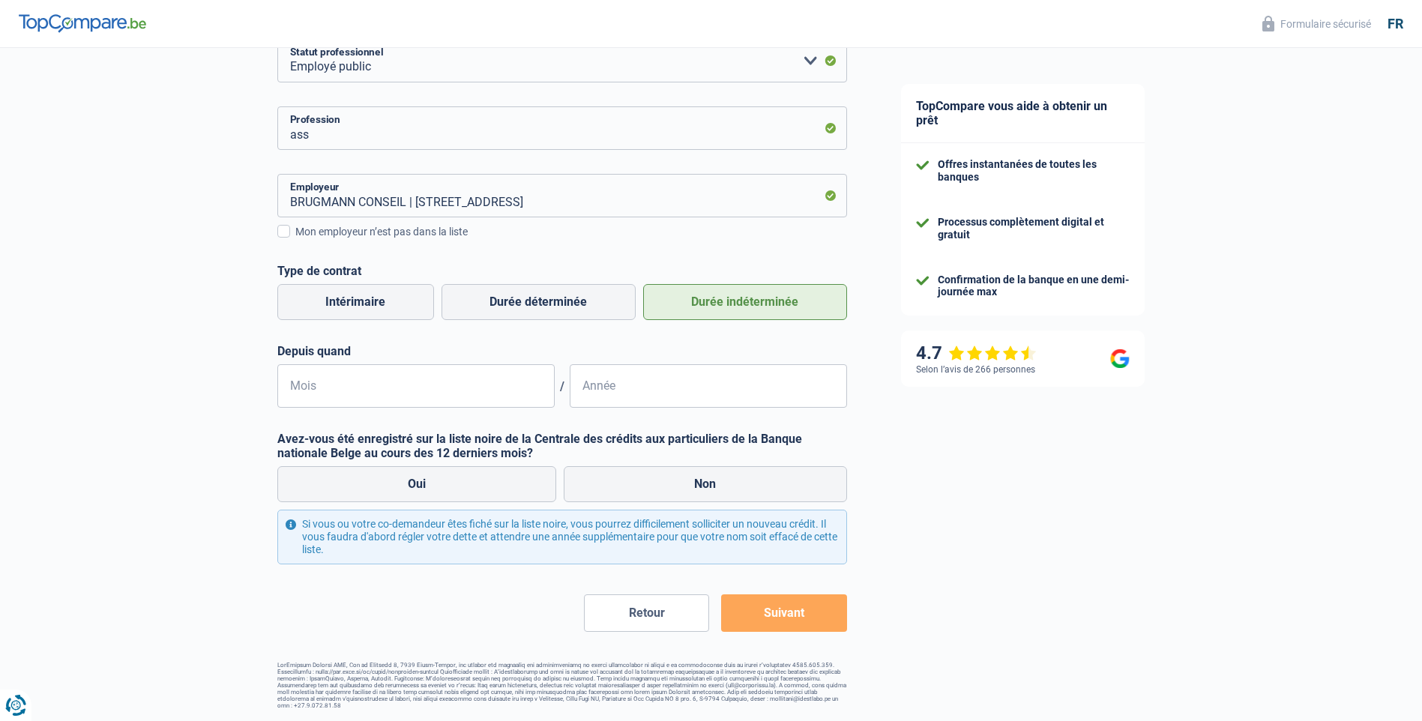
scroll to position [220, 0]
click at [369, 386] on input "Mois" at bounding box center [415, 386] width 277 height 43
type input "02"
type input "2019"
click at [687, 475] on label "Non" at bounding box center [705, 485] width 283 height 36
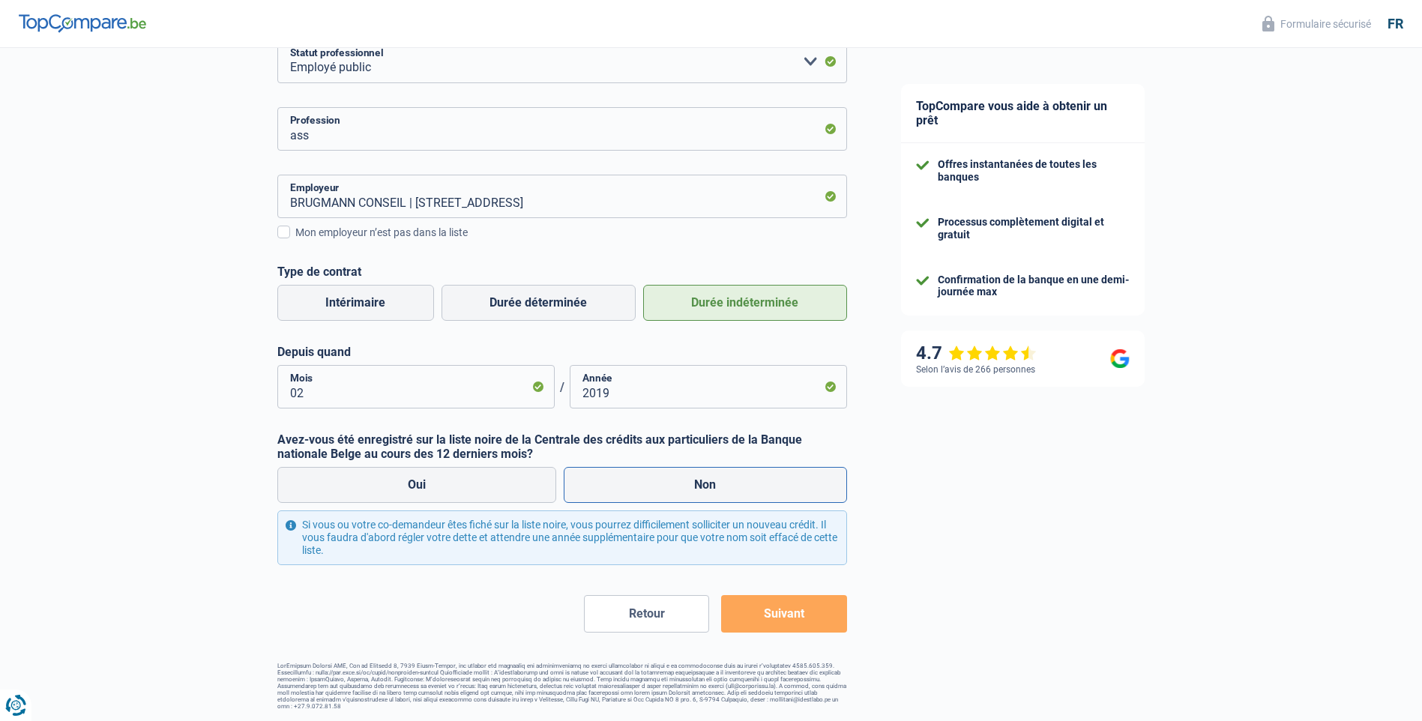
click at [687, 475] on input "Non" at bounding box center [705, 485] width 283 height 36
radio input "true"
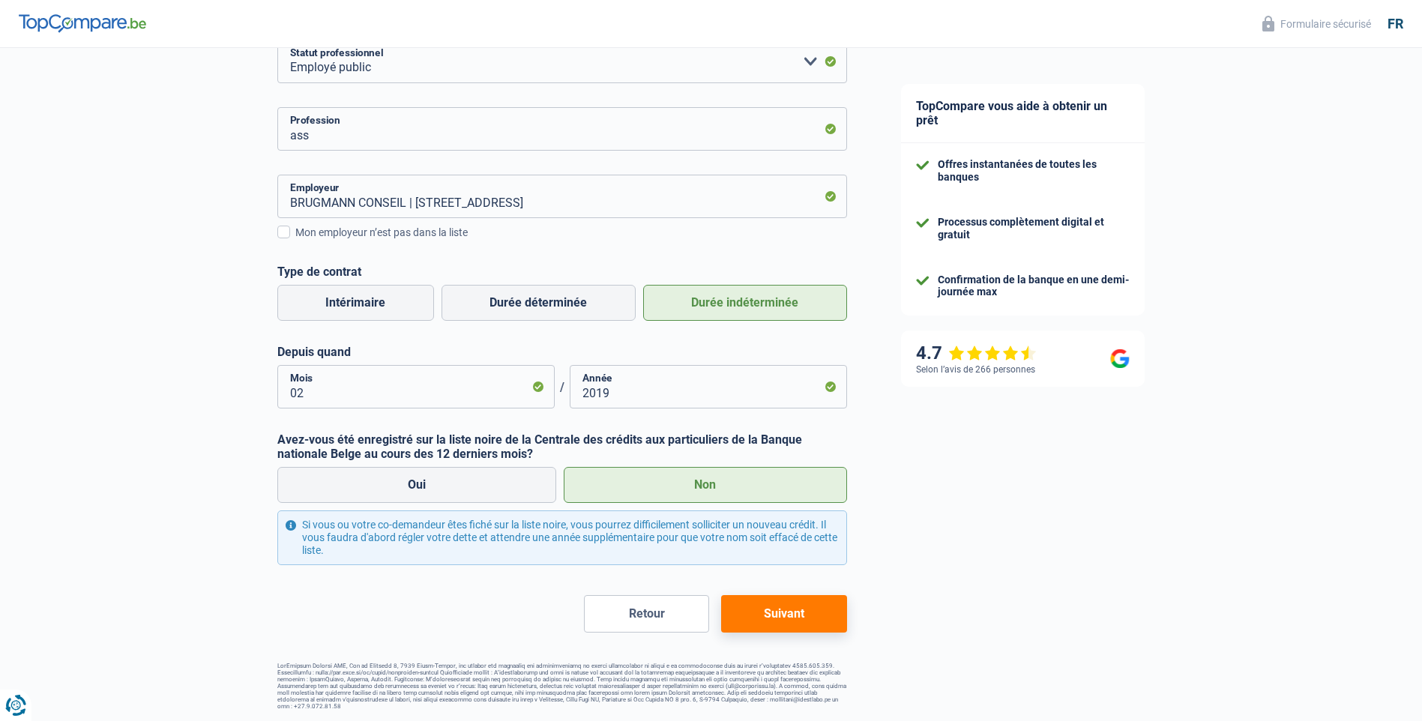
click at [795, 622] on button "Suivant" at bounding box center [783, 613] width 125 height 37
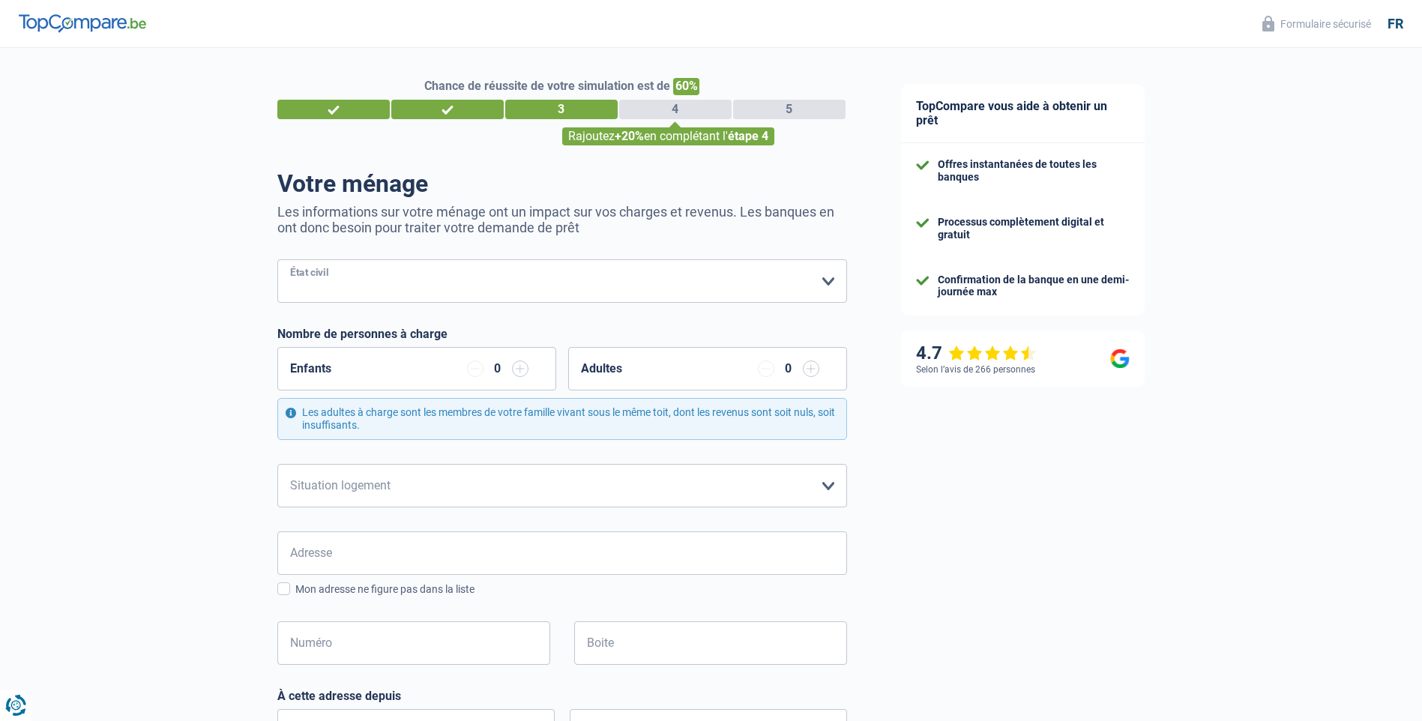
click at [610, 286] on select "Célibataire Marié(e) Cohabitant(e) légal(e) Divorcé(e) Veuf(ve) Séparé (de fait…" at bounding box center [562, 280] width 570 height 43
select select "single"
click at [277, 261] on select "Célibataire Marié(e) Cohabitant(e) légal(e) Divorcé(e) Veuf(ve) Séparé (de fait…" at bounding box center [562, 280] width 570 height 43
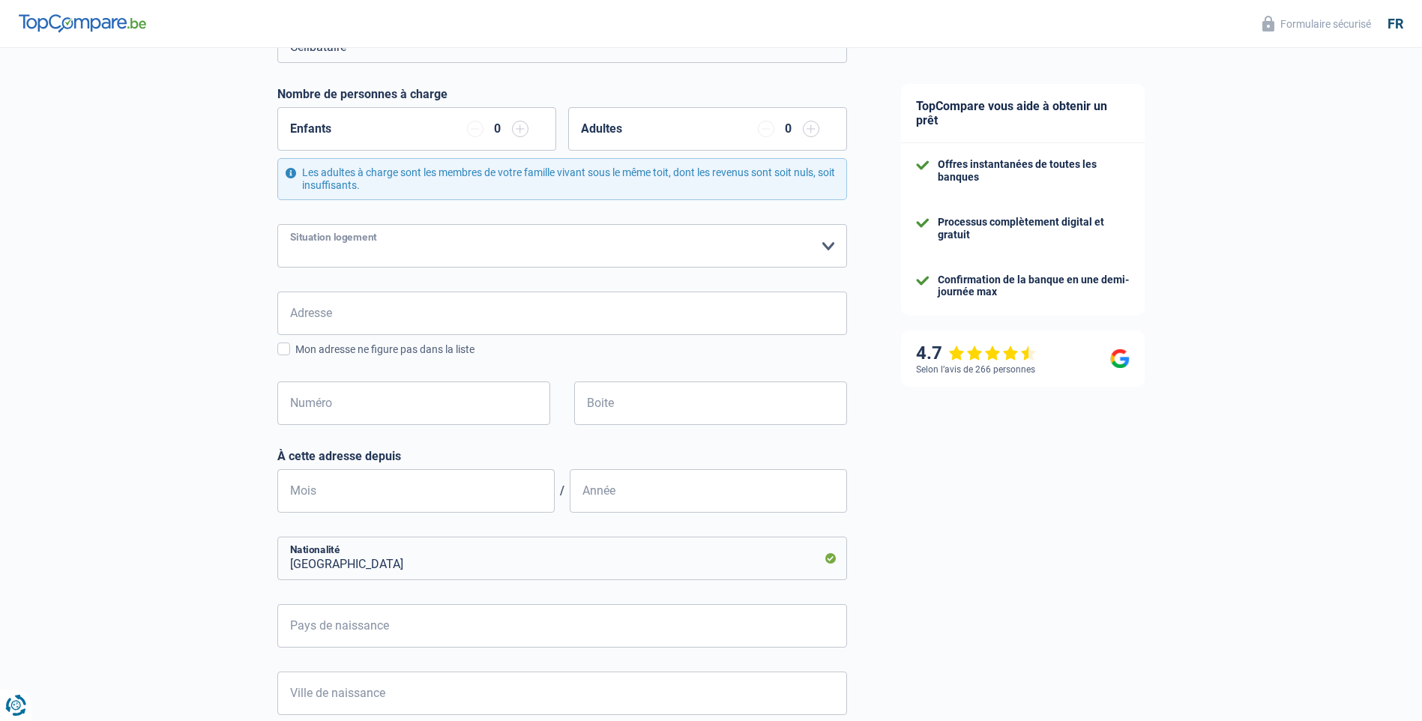
click at [707, 263] on select "Locataire Propriétaire avec prêt hypothécaire Propriétaire sans prêt hypothécai…" at bounding box center [562, 245] width 570 height 43
select select "ownerWithMortgage"
click at [277, 225] on select "Locataire Propriétaire avec prêt hypothécaire Propriétaire sans prêt hypothécai…" at bounding box center [562, 245] width 570 height 43
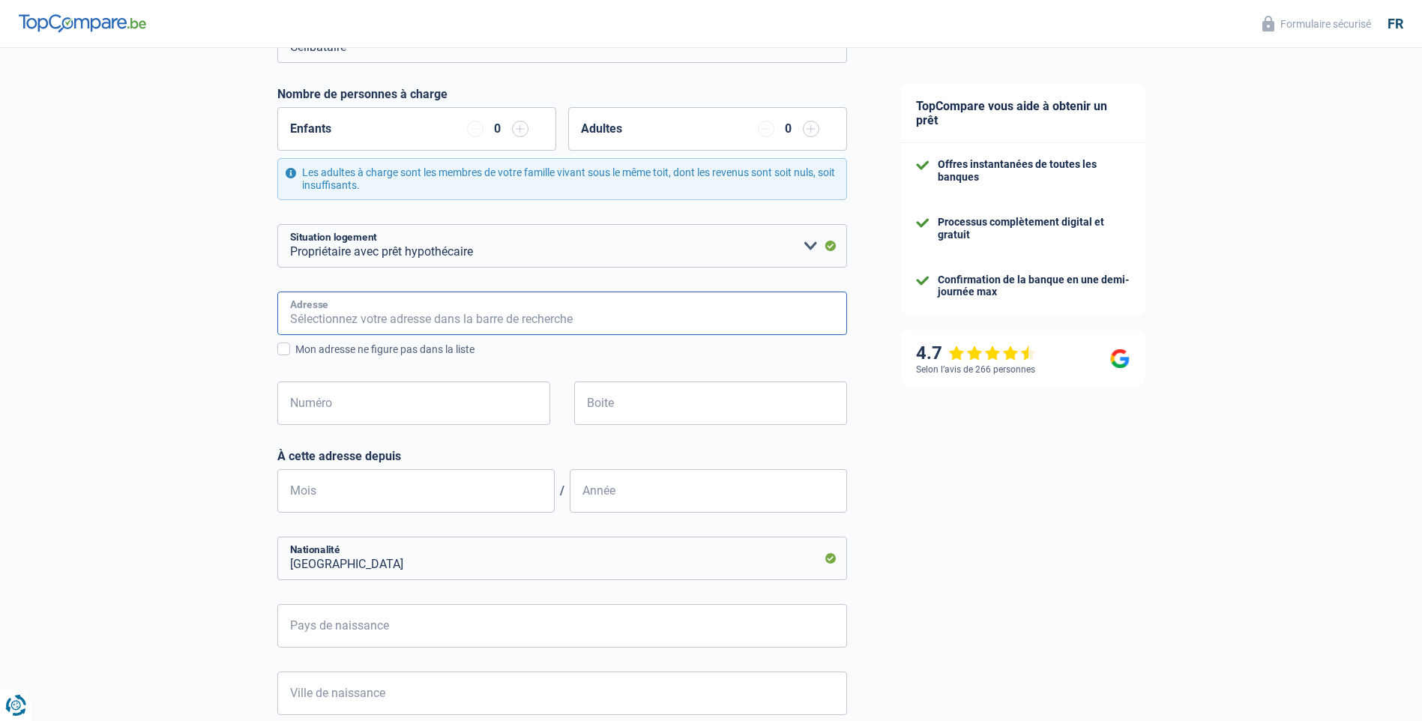
click at [356, 315] on input "Adresse" at bounding box center [562, 313] width 570 height 43
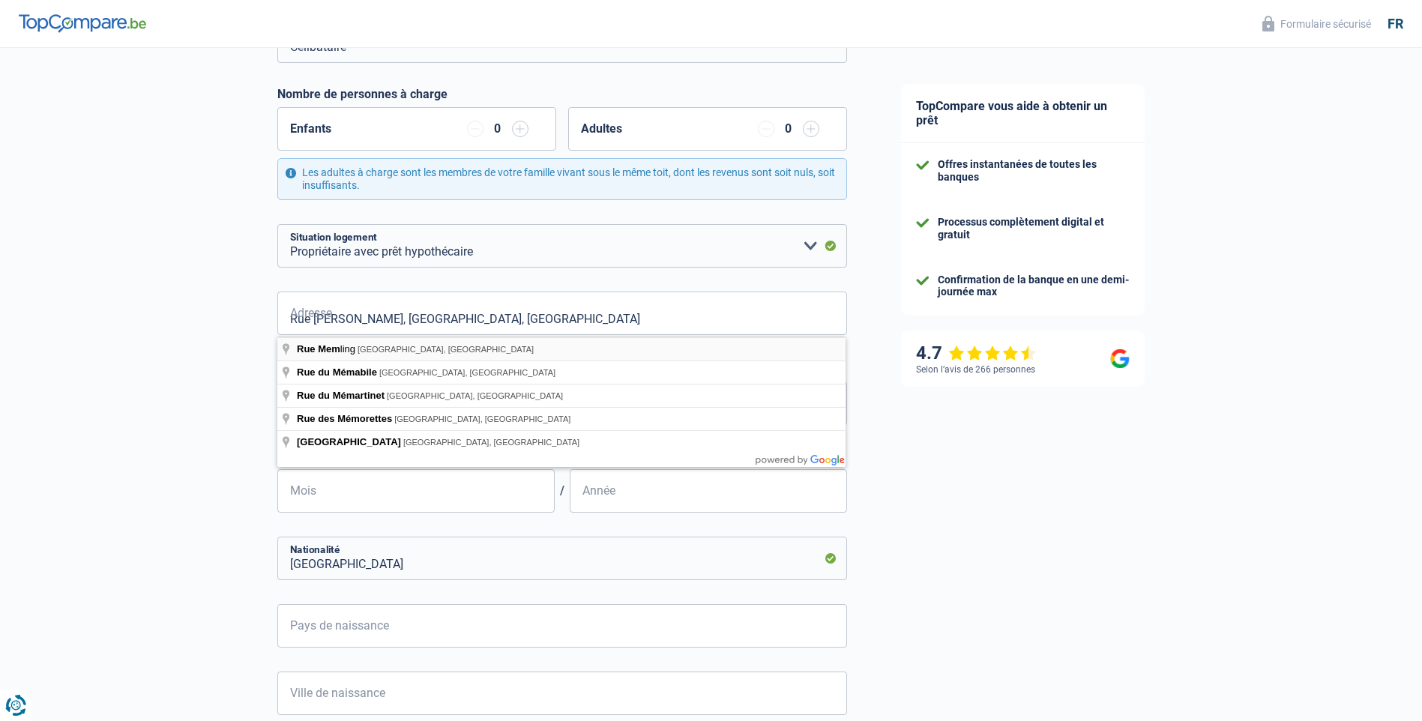
type input "Rue Memling, 1070, Anderlecht, BE"
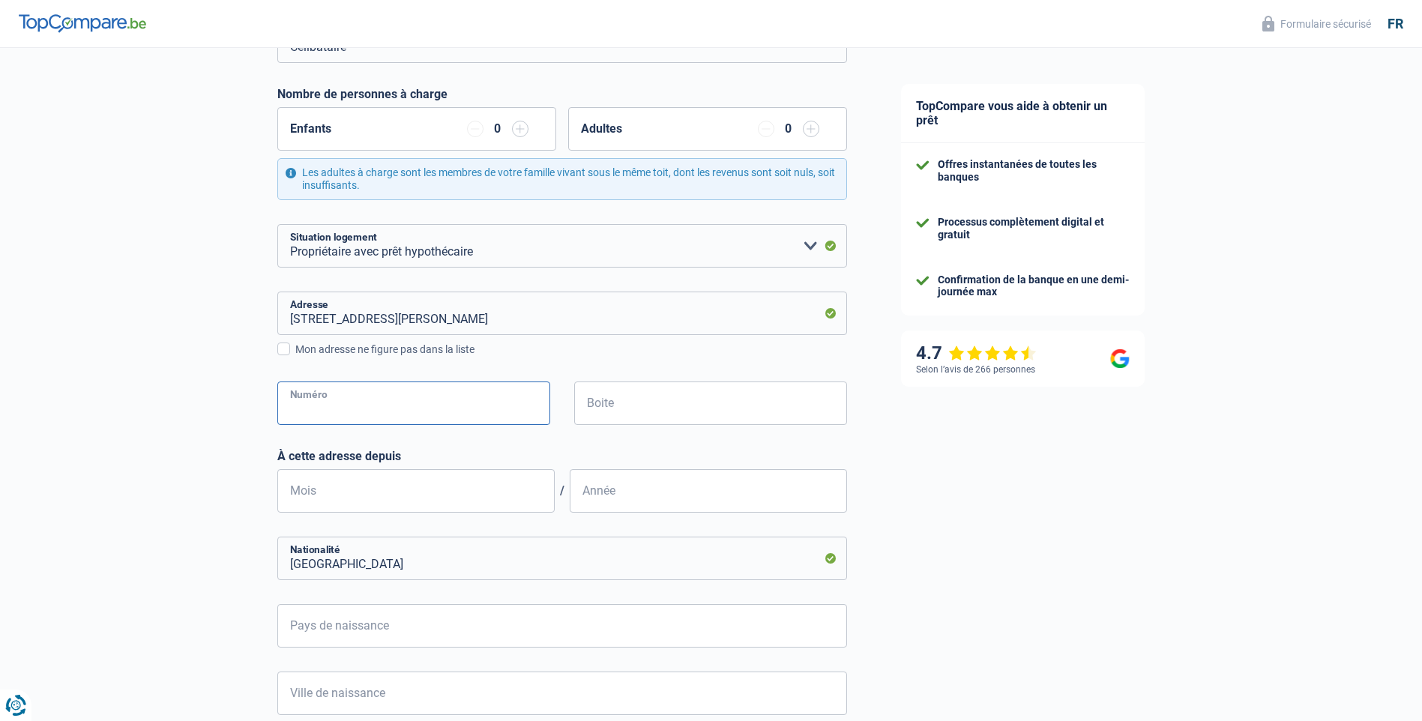
click at [390, 409] on input "Numéro" at bounding box center [413, 403] width 273 height 43
type input "11"
click at [614, 413] on input "Boite" at bounding box center [710, 403] width 273 height 43
type input "3"
click at [405, 497] on input "Mois" at bounding box center [415, 490] width 277 height 43
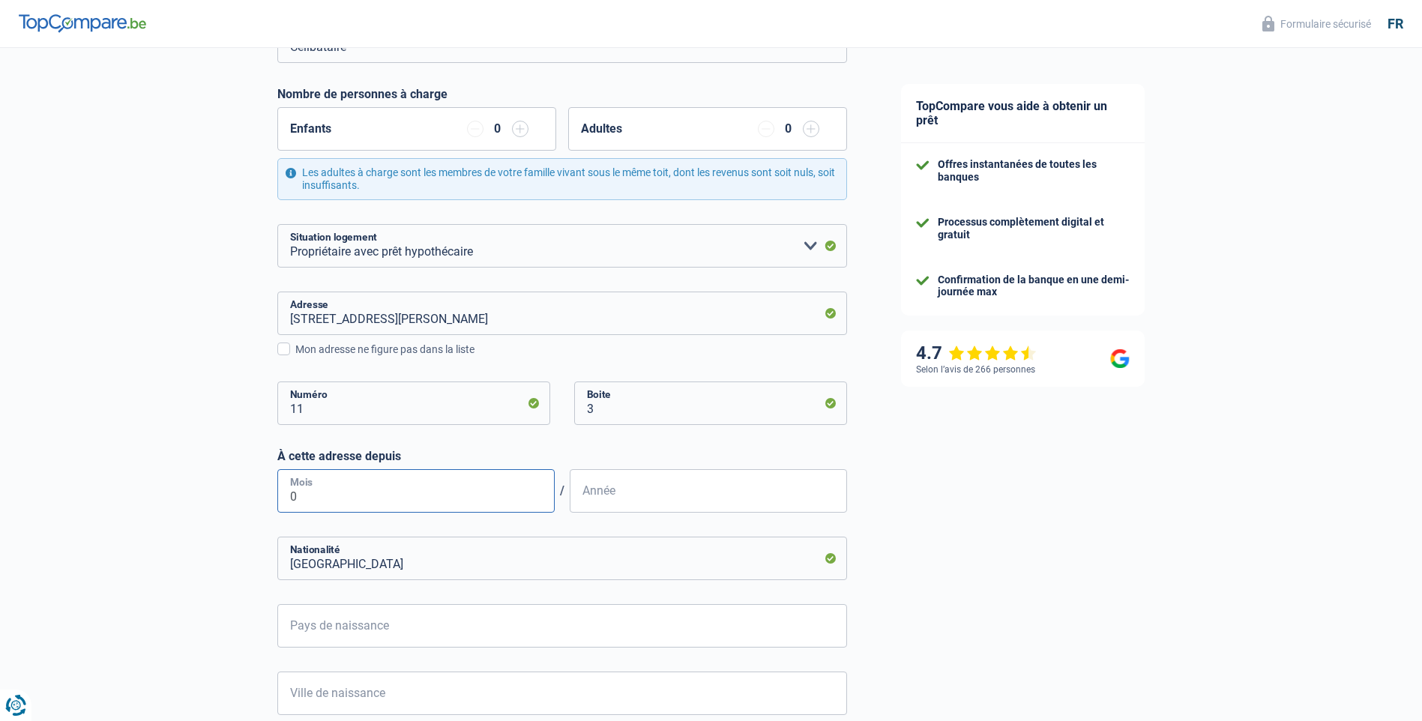
type input "06"
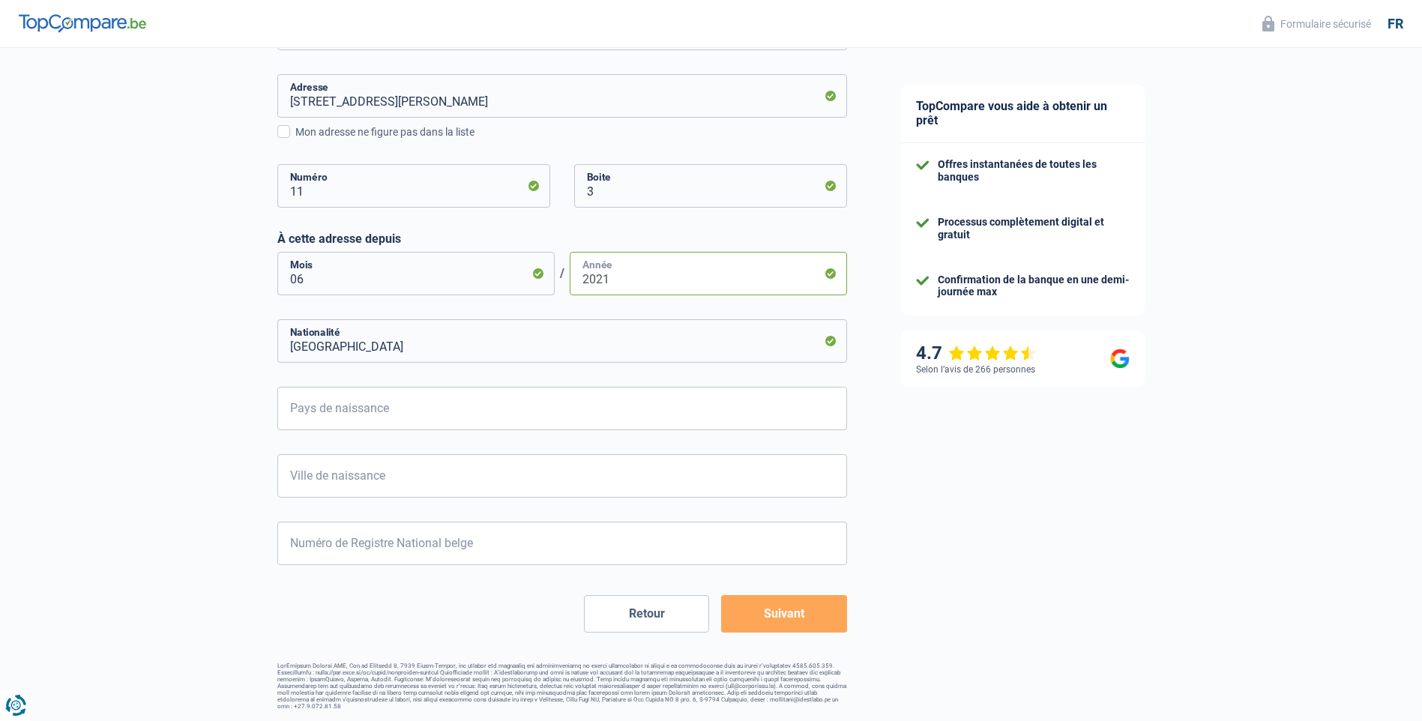
type input "2021"
click at [784, 622] on button "Suivant" at bounding box center [783, 613] width 125 height 37
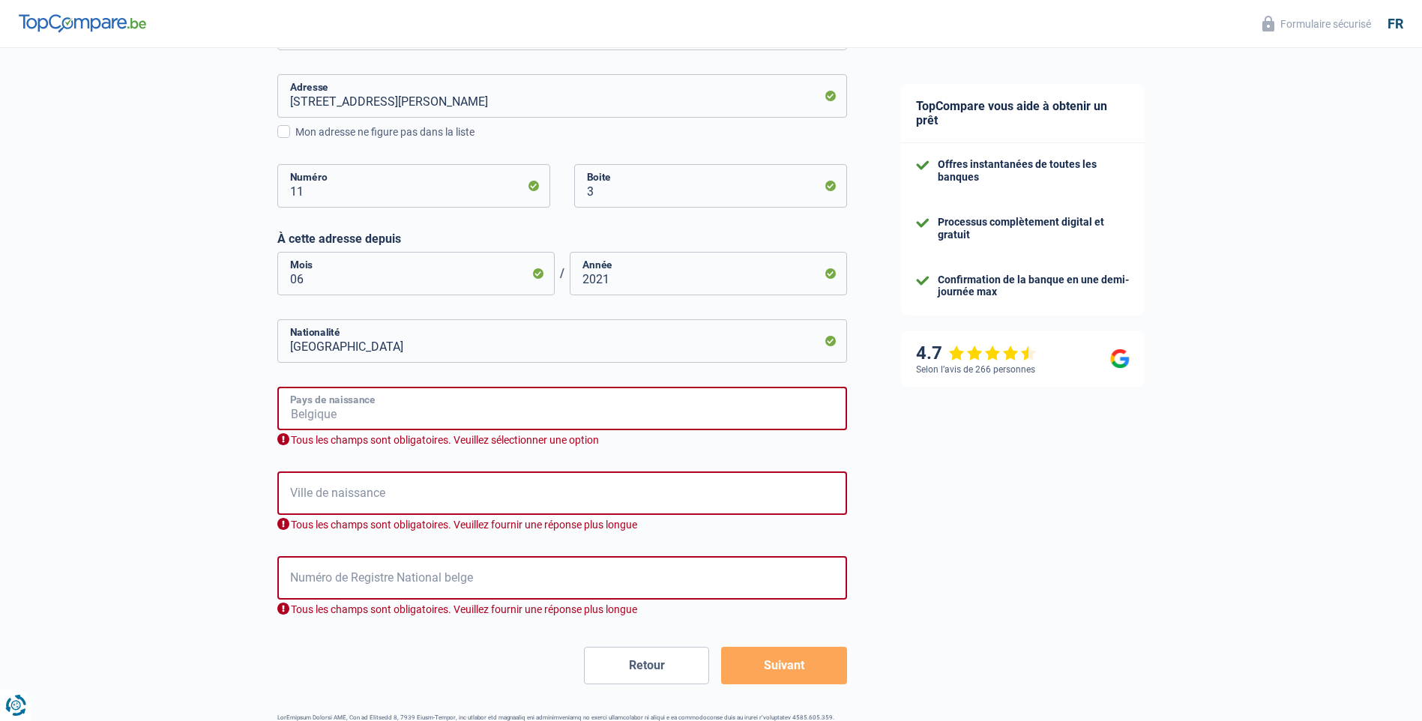
click at [382, 401] on input "Pays de naissance" at bounding box center [562, 408] width 570 height 43
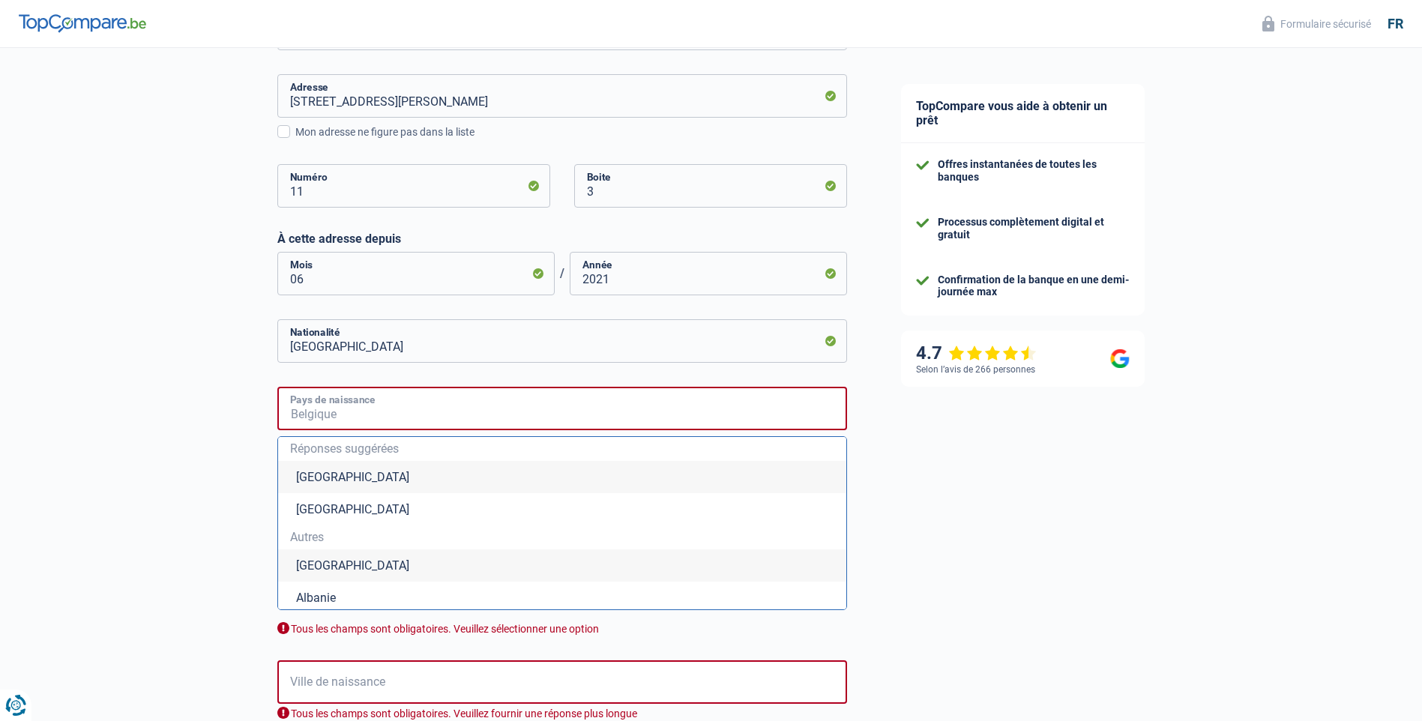
type input "k"
type input "i"
click at [465, 560] on li "République démocratique du Congo" at bounding box center [562, 566] width 568 height 32
type input "République démocratique du Congo"
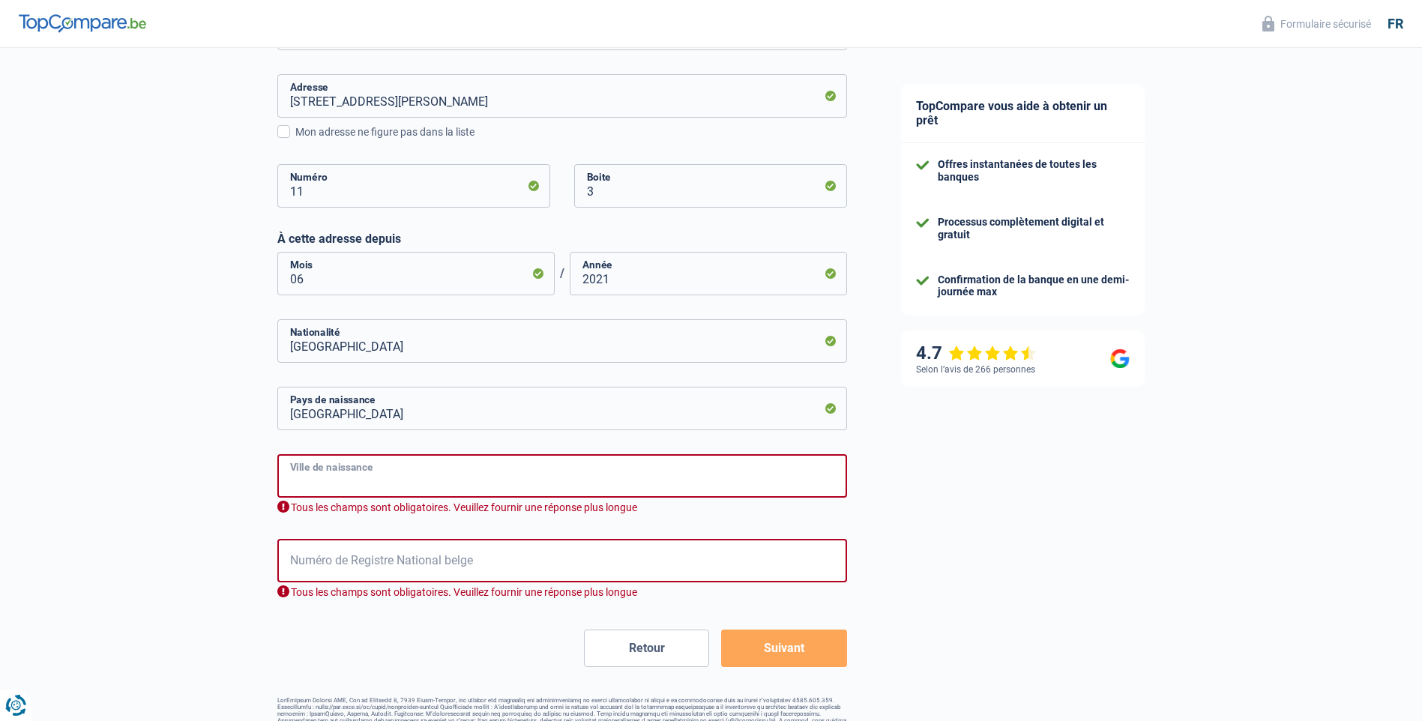
click at [415, 478] on input "Ville de naissance" at bounding box center [562, 475] width 570 height 43
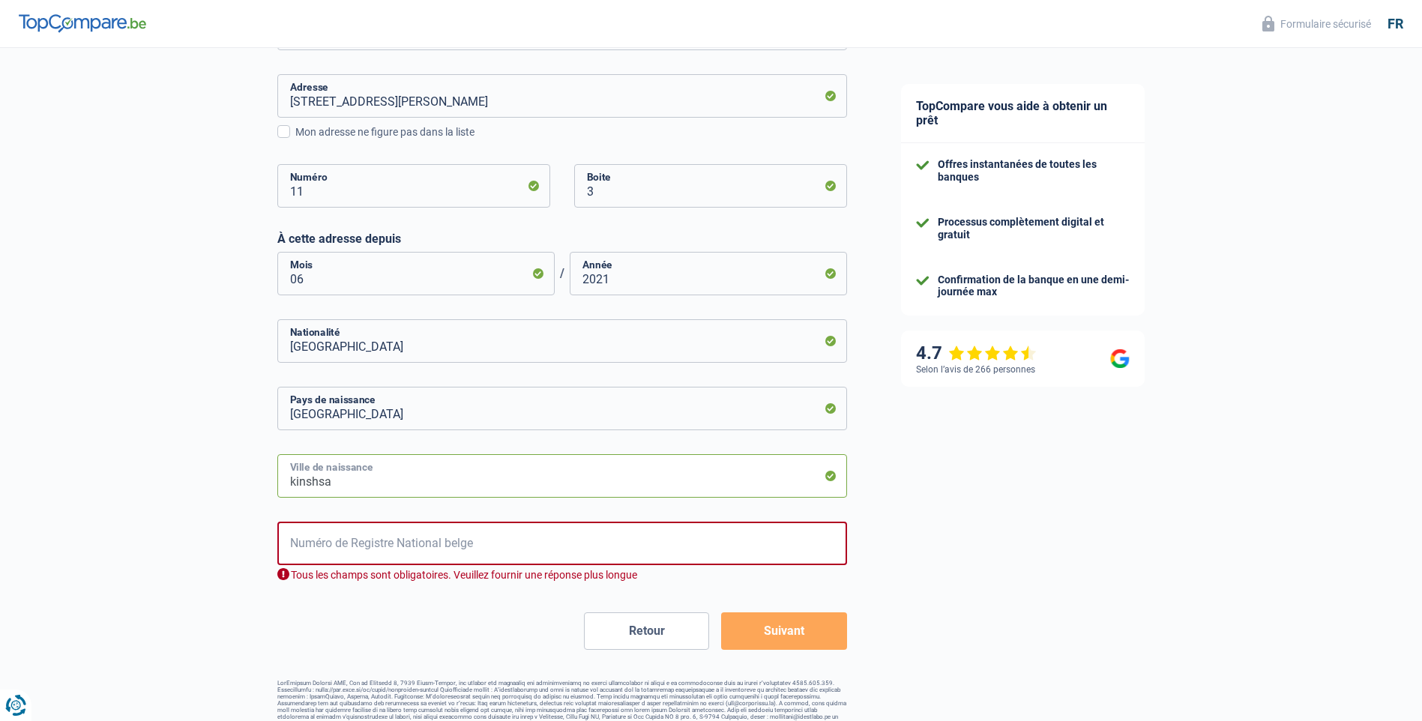
type input "kinshsa"
click at [411, 541] on input "Numéro de Registre National belge" at bounding box center [562, 543] width 570 height 43
type input "88.02.42-554"
click at [794, 627] on button "Suivant" at bounding box center [783, 631] width 125 height 37
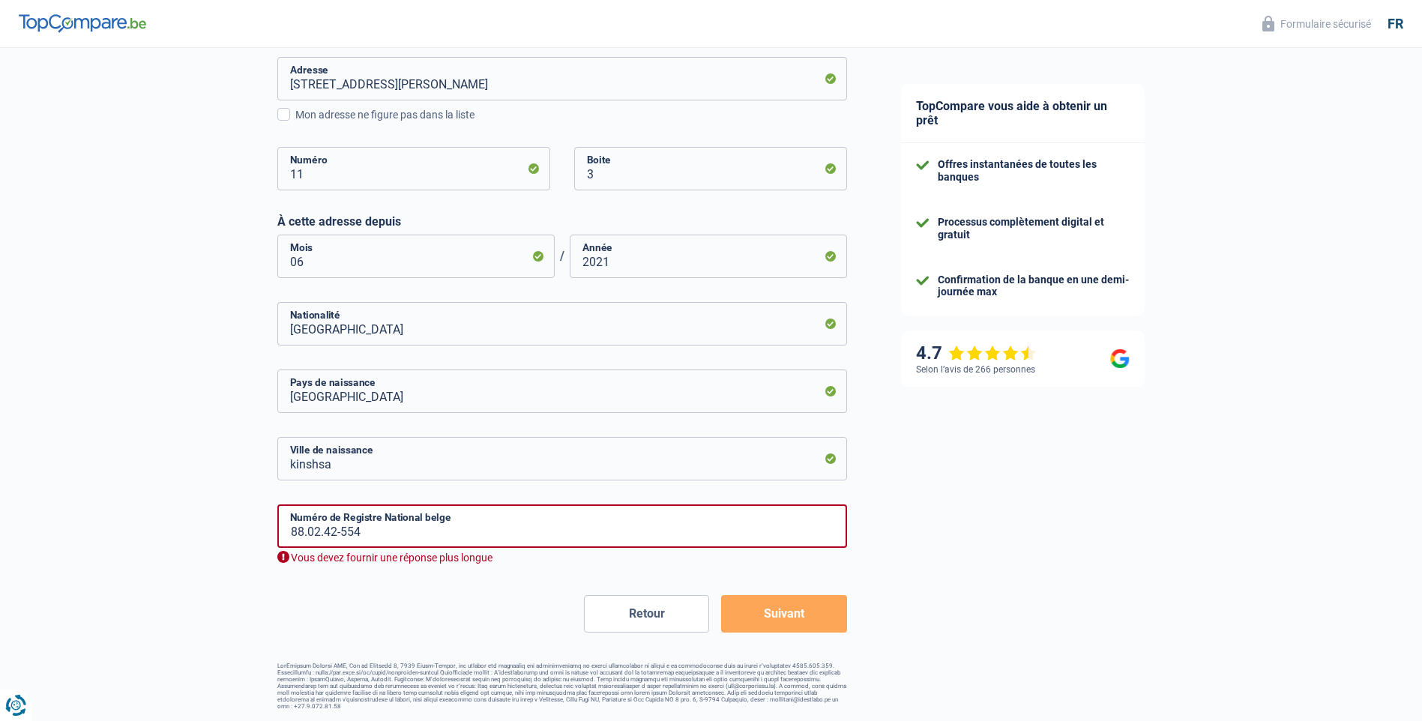
click at [783, 622] on button "Suivant" at bounding box center [783, 613] width 125 height 37
drag, startPoint x: 370, startPoint y: 527, endPoint x: 214, endPoint y: 539, distance: 156.4
click at [214, 539] on div "Chance de réussite de votre simulation est de 60% 1 2 3 4 5 Rajoutez +20% en co…" at bounding box center [437, 141] width 874 height 1149
click at [779, 607] on button "Suivant" at bounding box center [783, 613] width 125 height 37
click at [355, 534] on input "88.02.17-445.54" at bounding box center [562, 526] width 570 height 43
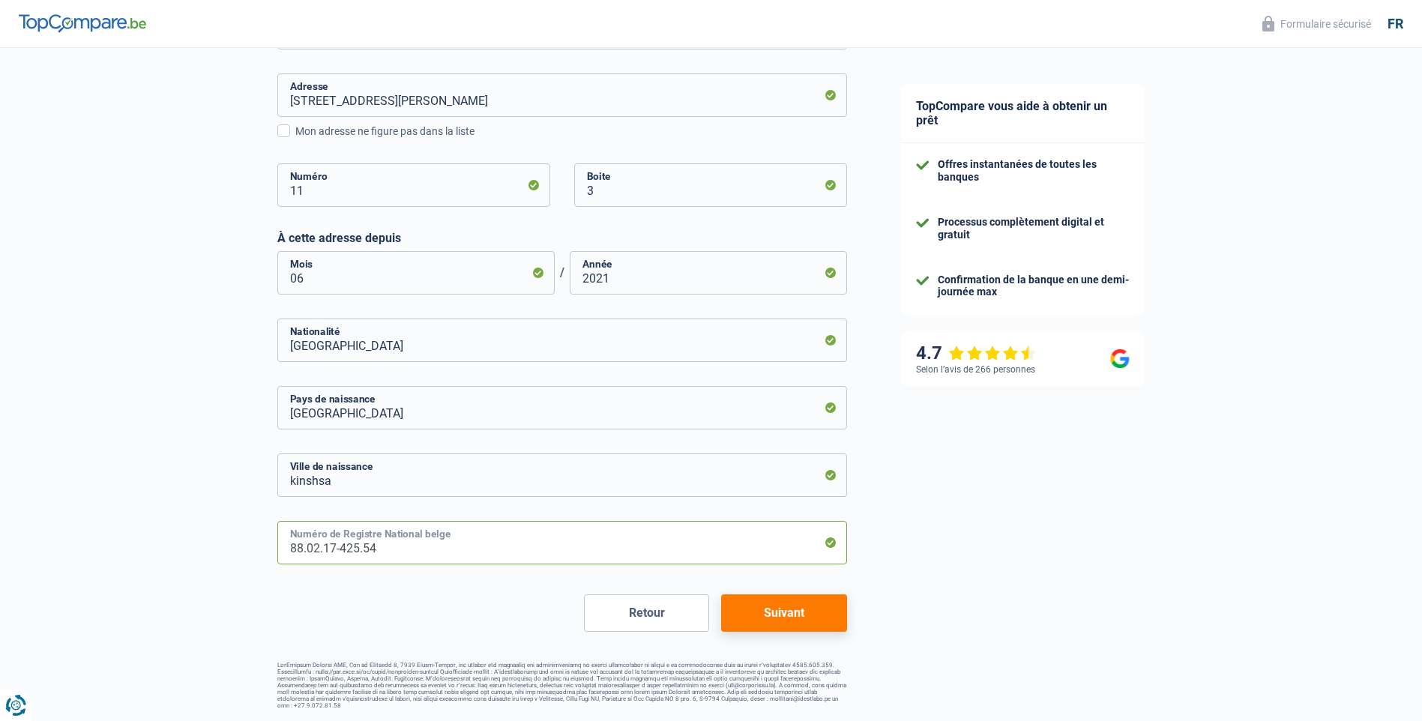
scroll to position [457, 0]
type input "88.02.17-425.54"
click at [816, 619] on button "Suivant" at bounding box center [783, 613] width 125 height 37
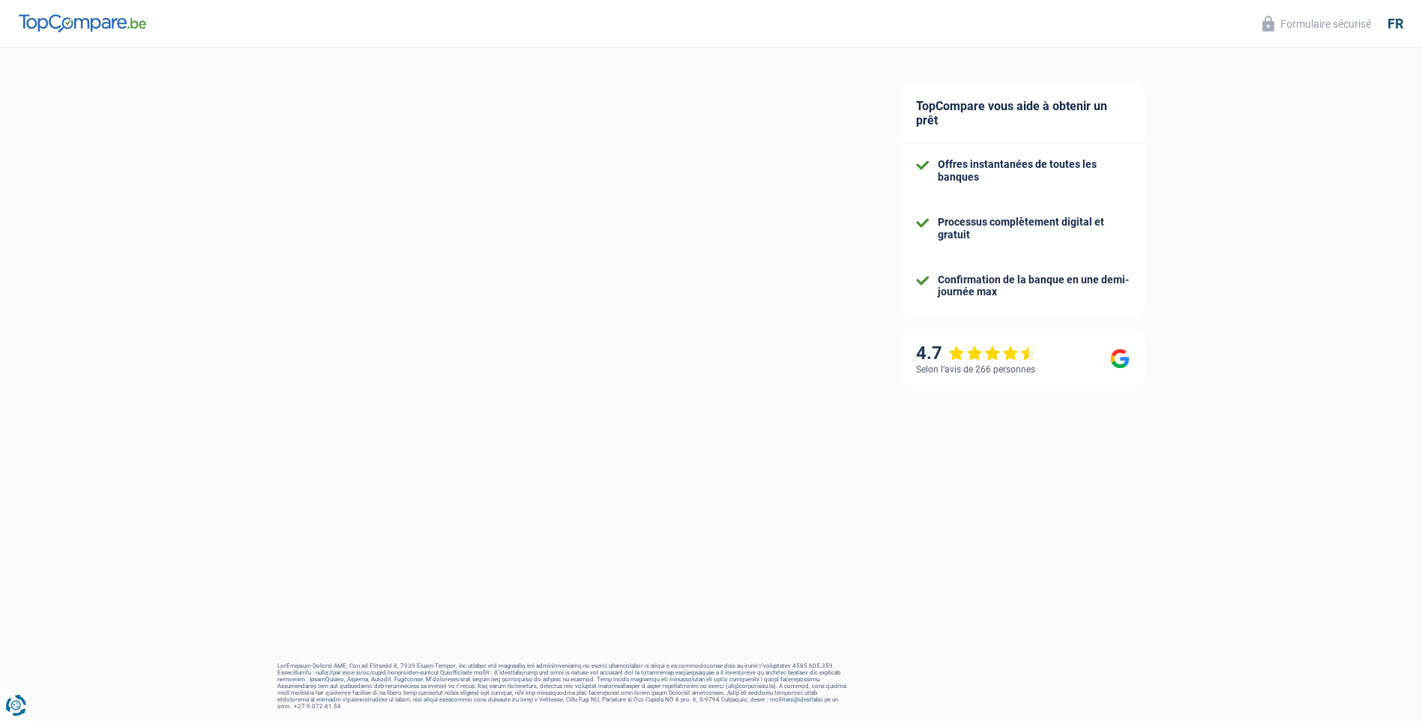
select select "netSalary"
select select "mealVouchers"
select select "mortgage"
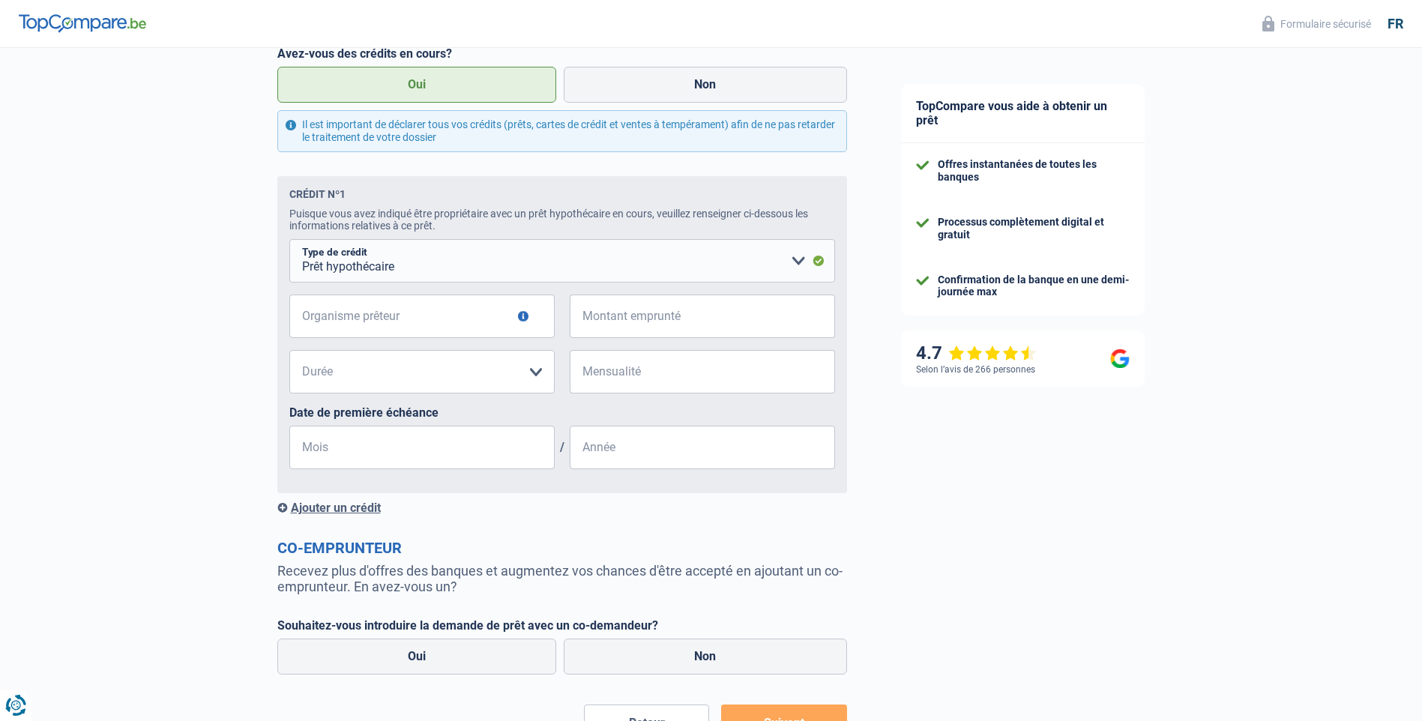
scroll to position [800, 0]
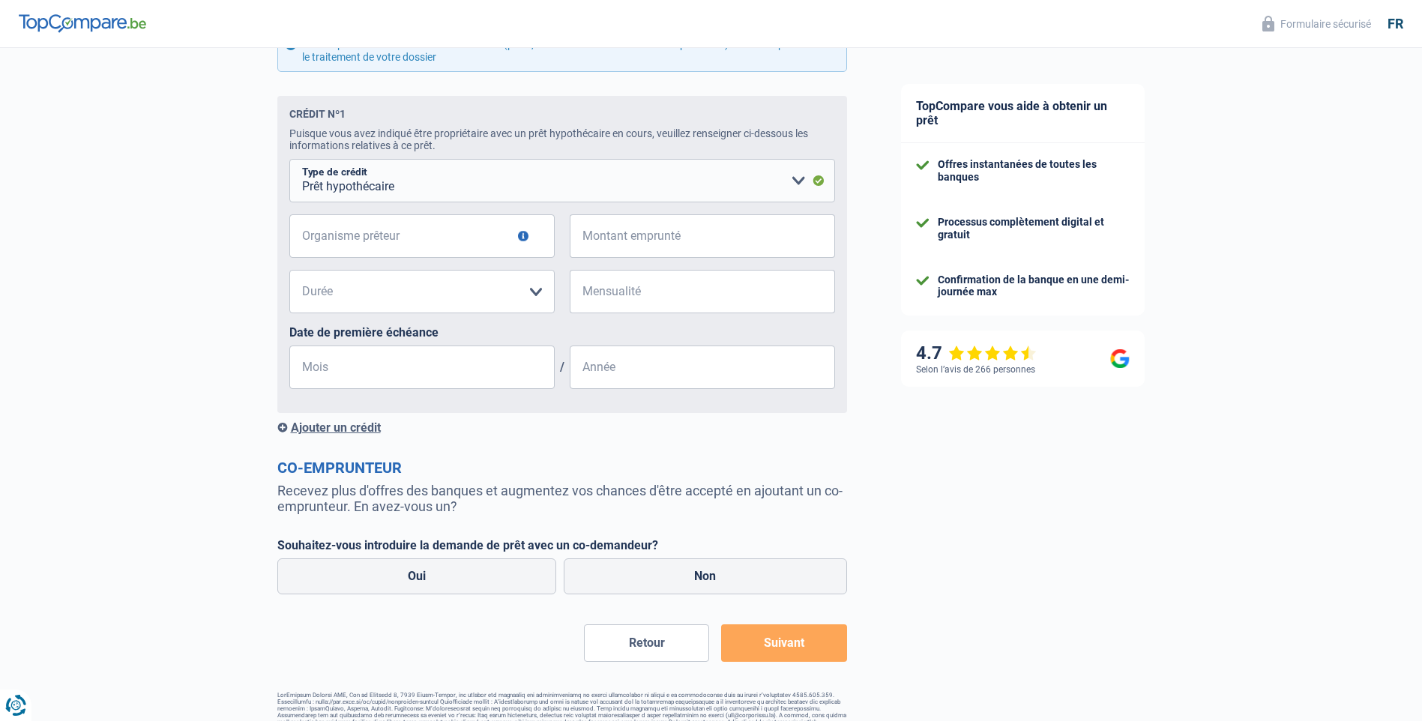
click at [776, 655] on button "Suivant" at bounding box center [783, 643] width 125 height 37
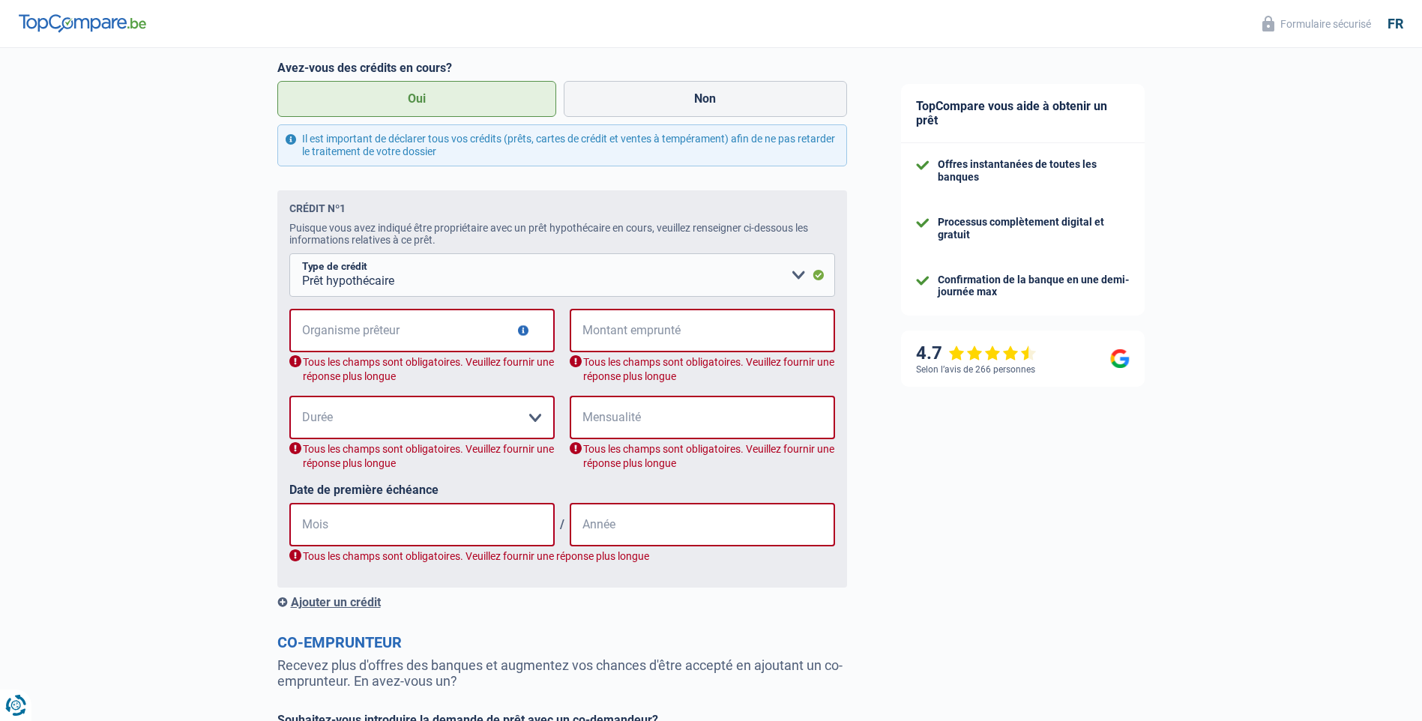
scroll to position [243, 0]
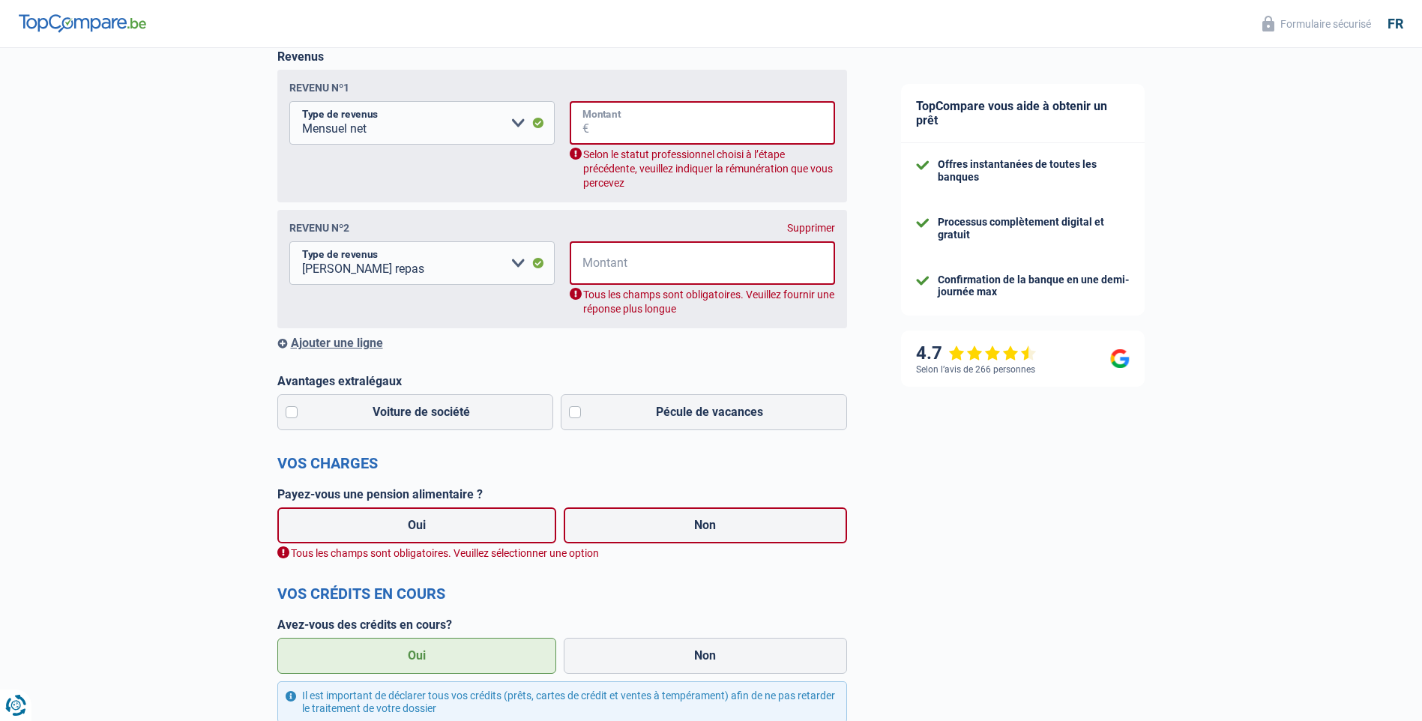
click at [671, 130] on input "Montant" at bounding box center [712, 122] width 246 height 43
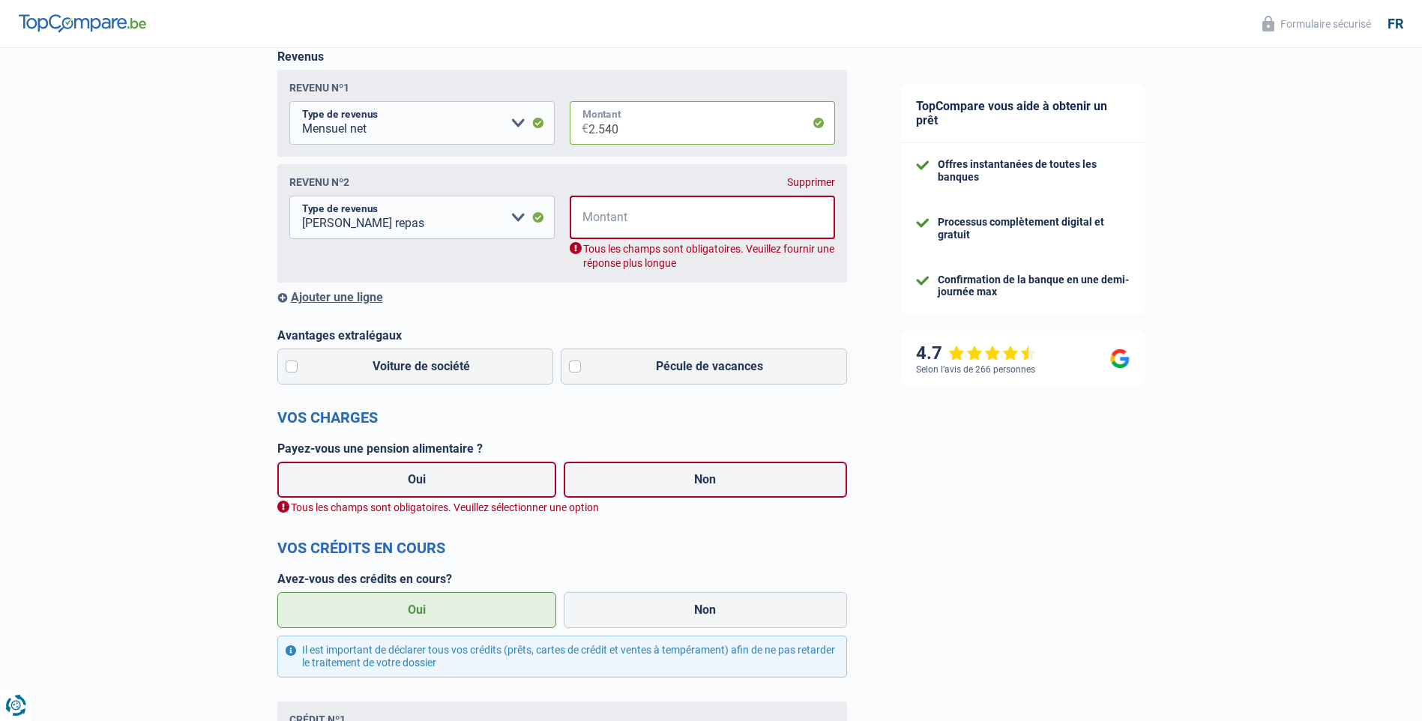
type input "2.540"
click at [828, 185] on div "Supprimer" at bounding box center [811, 182] width 48 height 12
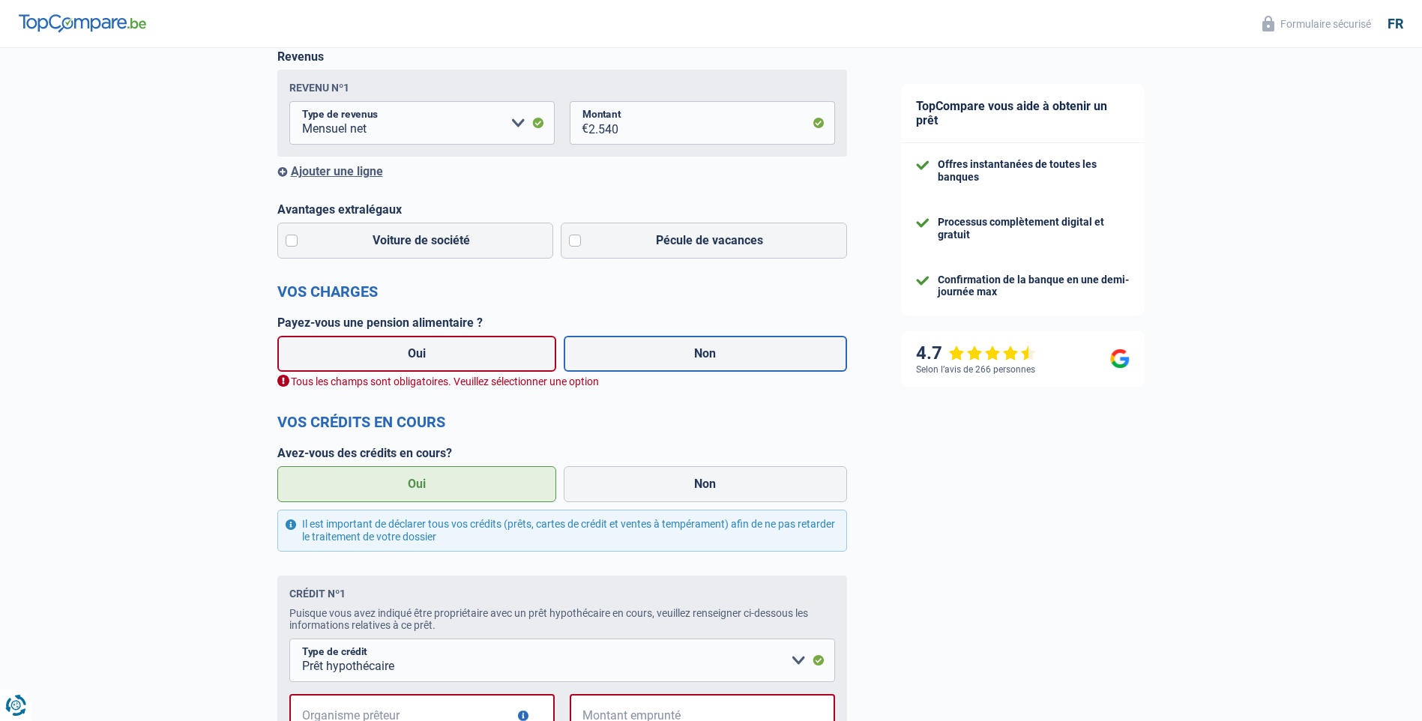
click at [673, 354] on label "Non" at bounding box center [705, 354] width 283 height 36
click at [673, 354] on input "Non" at bounding box center [705, 354] width 283 height 36
radio input "true"
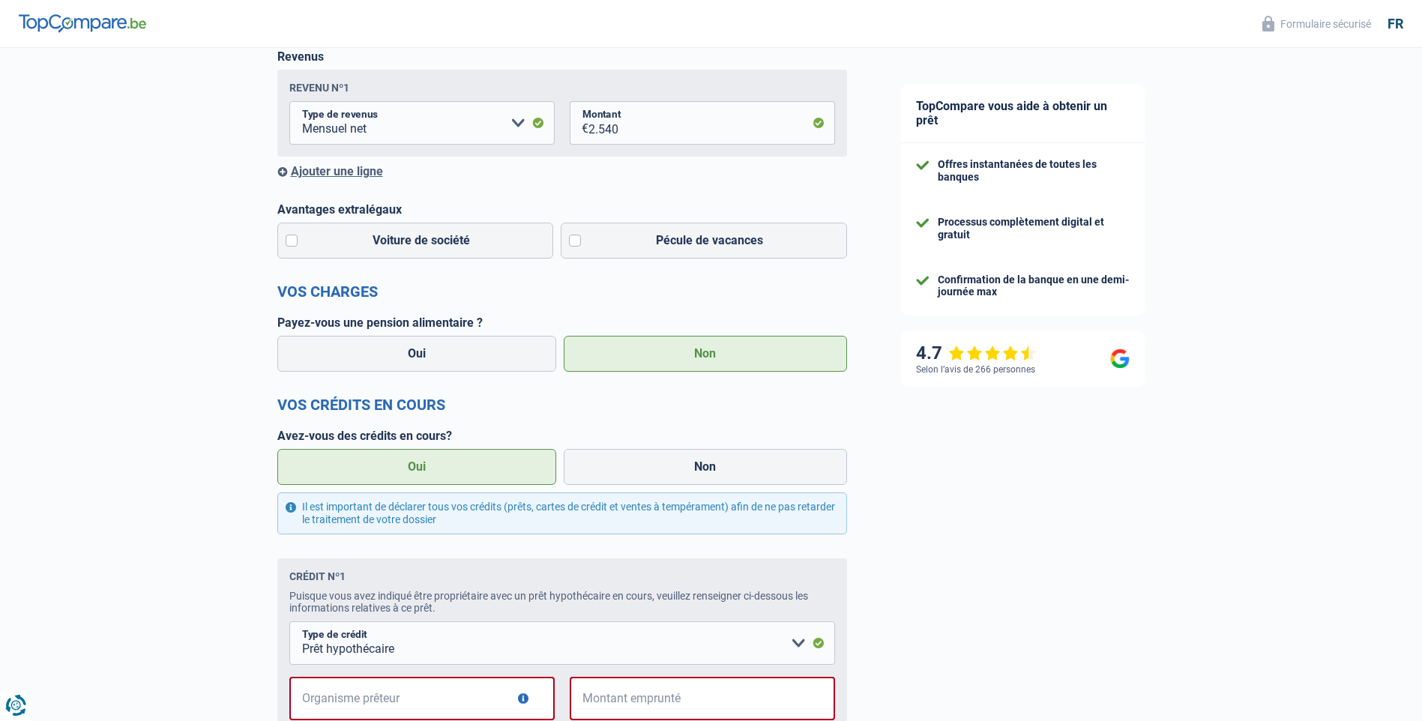
scroll to position [643, 0]
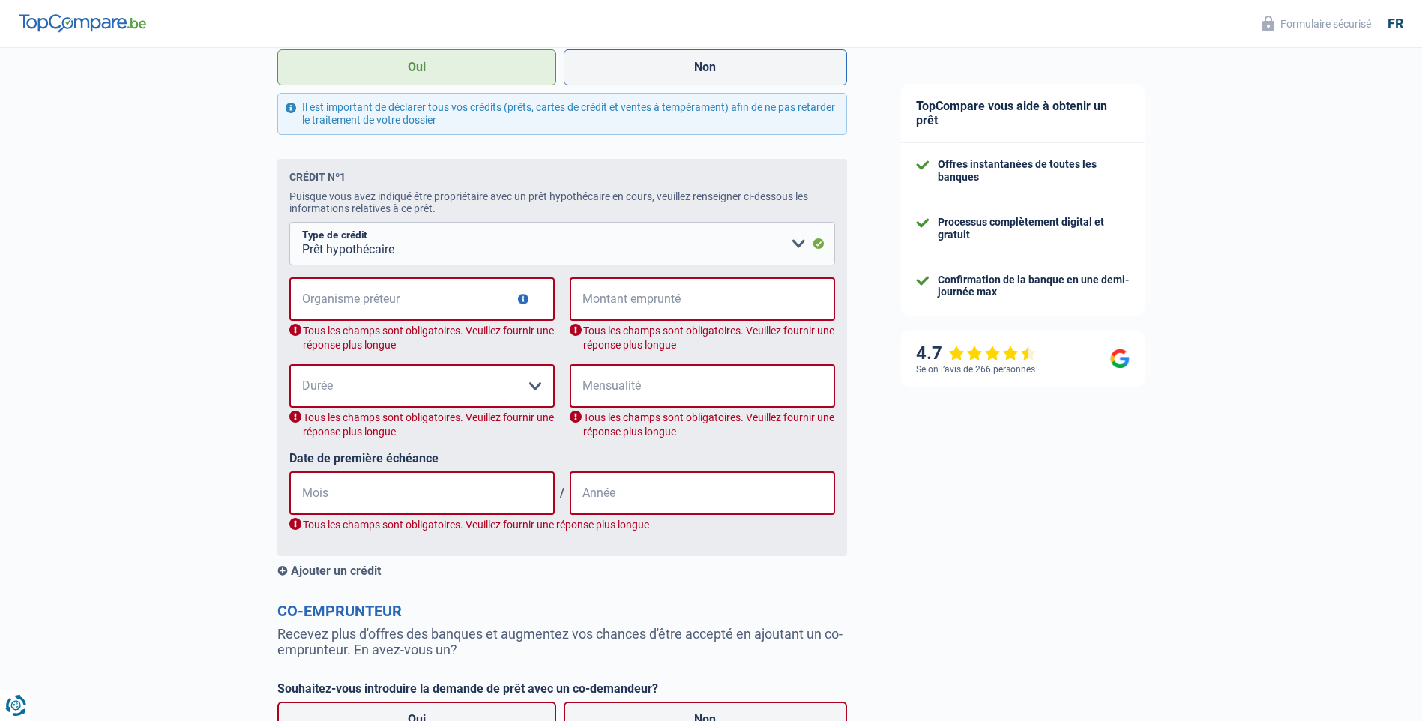
click at [703, 79] on label "Non" at bounding box center [705, 67] width 283 height 36
click at [703, 79] on input "Non" at bounding box center [705, 67] width 283 height 36
radio input "true"
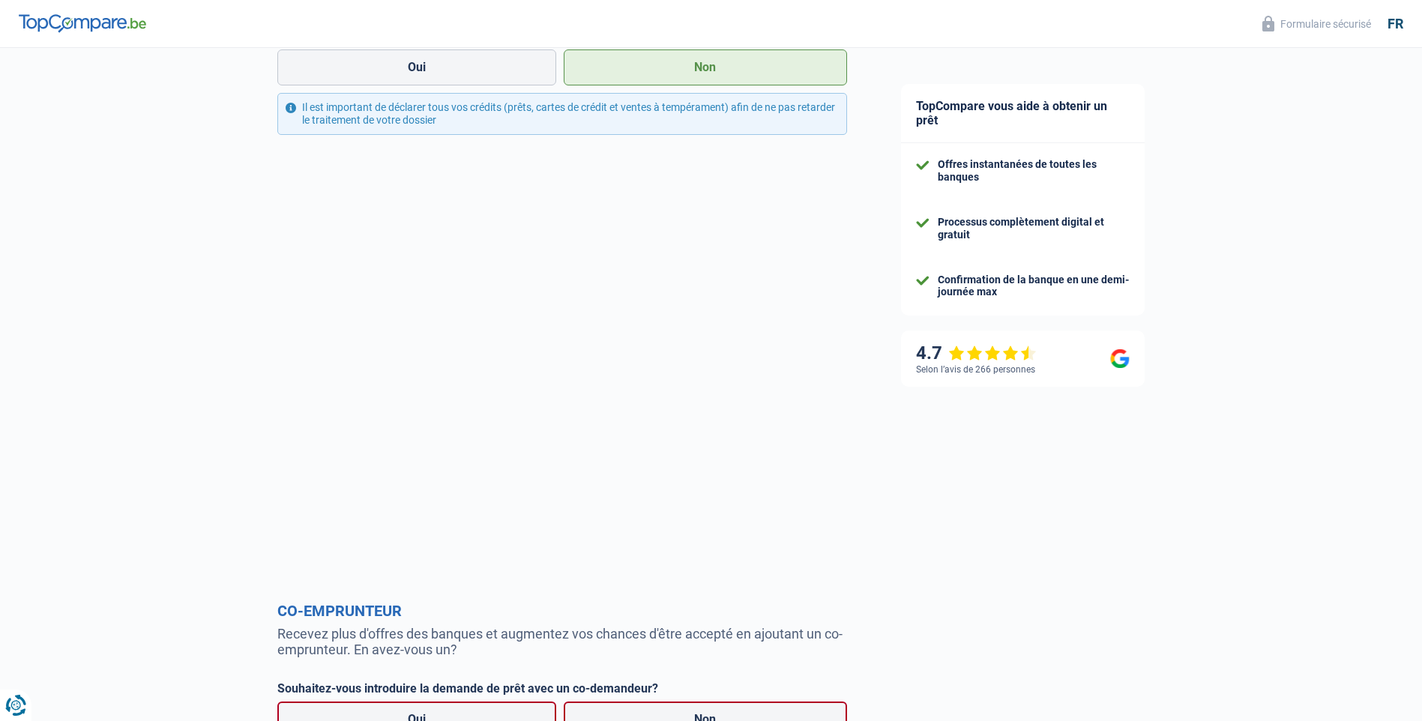
scroll to position [391, 0]
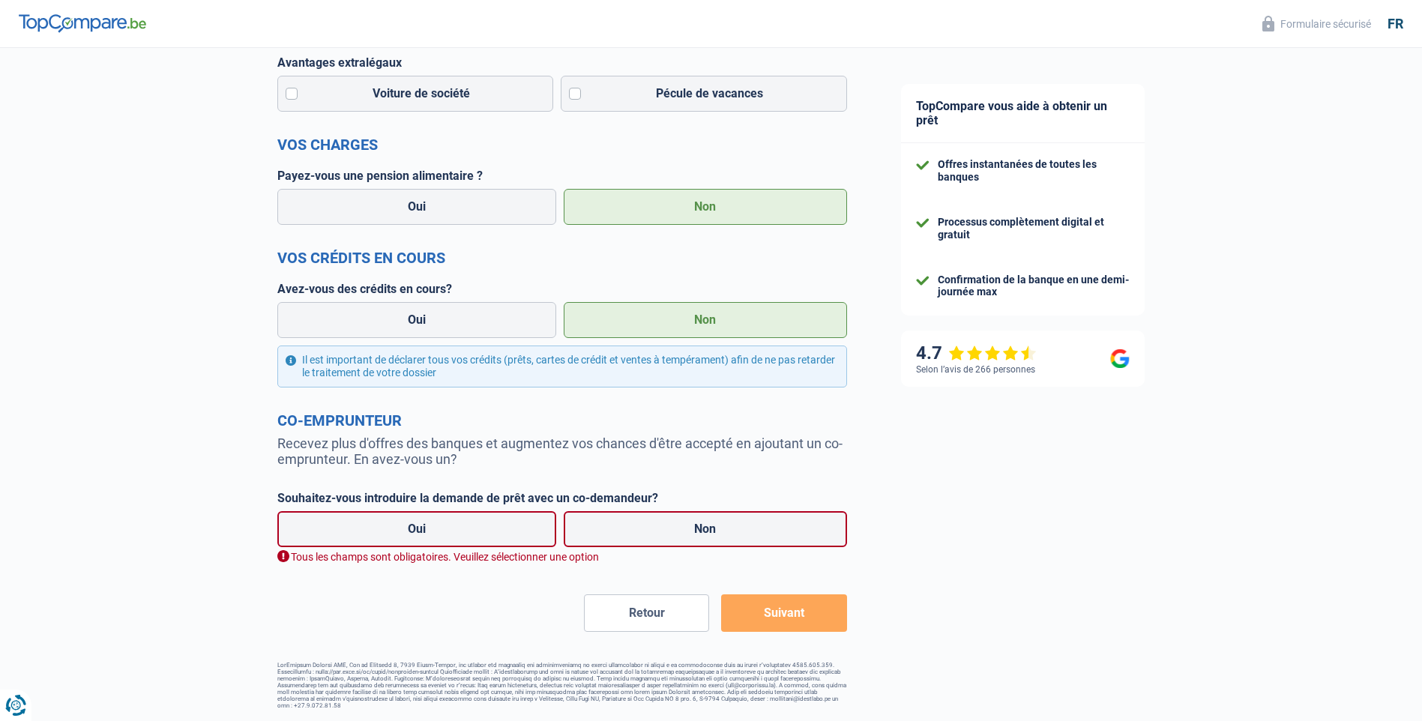
click at [685, 518] on label "Non" at bounding box center [705, 529] width 283 height 36
click at [685, 518] on input "Non" at bounding box center [705, 529] width 283 height 36
radio input "true"
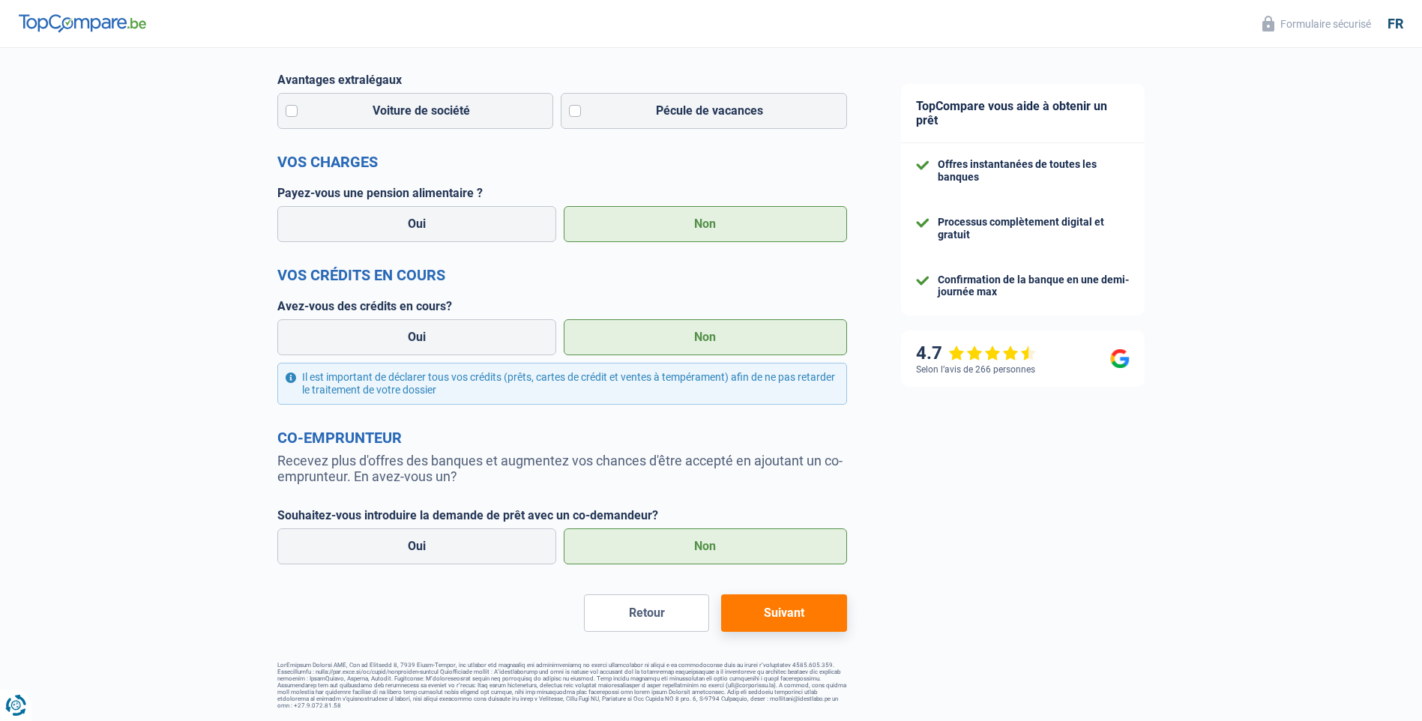
scroll to position [374, 0]
click at [801, 613] on button "Suivant" at bounding box center [783, 613] width 125 height 37
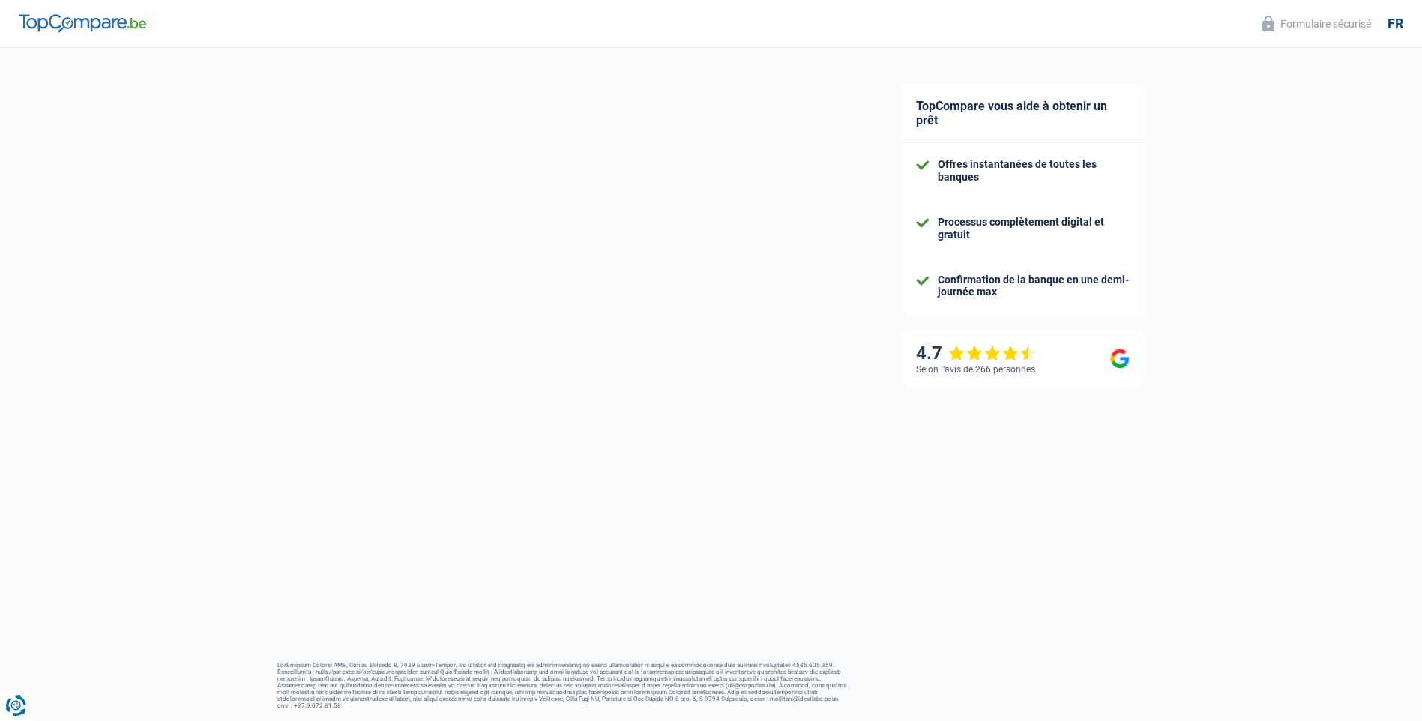
select select "car"
select select "60"
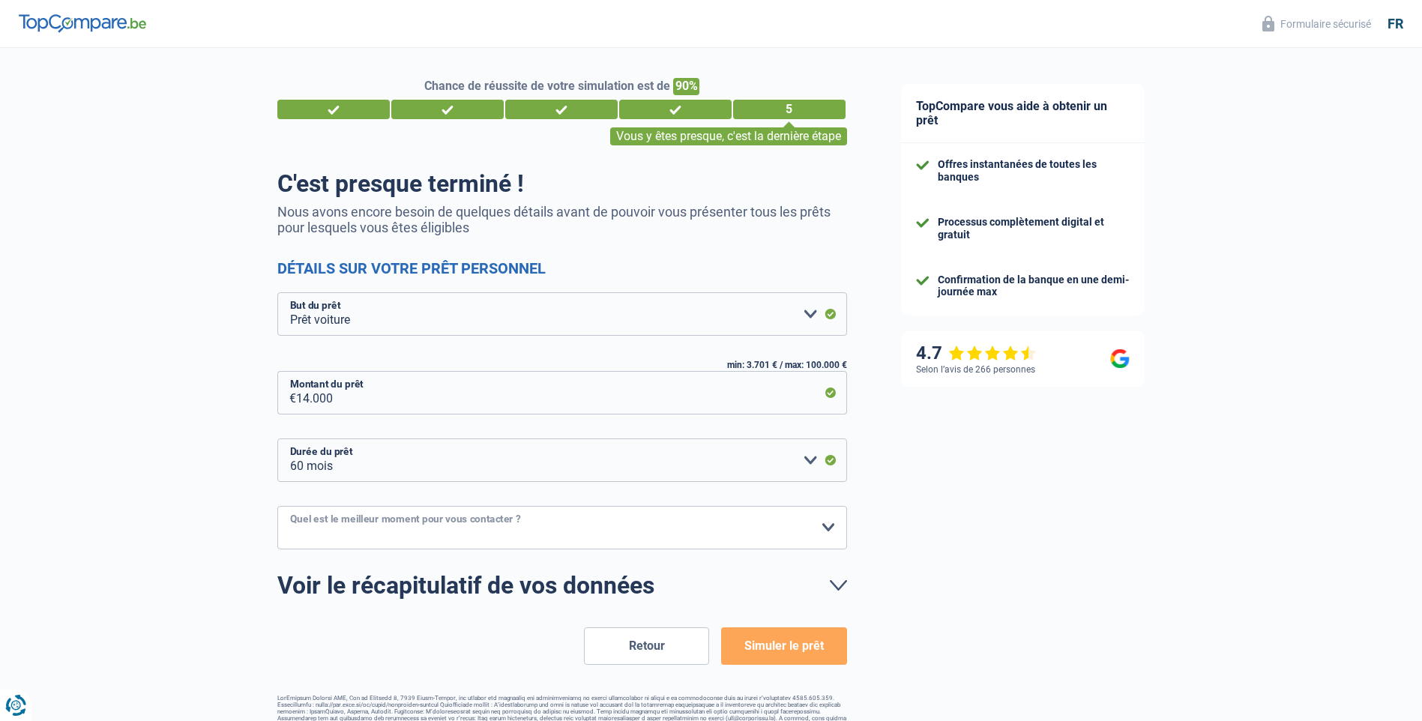
click at [829, 526] on select "10h-12h 12h-14h 14h-16h 16h-18h Veuillez sélectionner une option" at bounding box center [562, 527] width 570 height 43
select select "10-12"
click at [277, 507] on select "10h-12h 12h-14h 14h-16h 16h-18h Veuillez sélectionner une option" at bounding box center [562, 527] width 570 height 43
click at [763, 650] on button "Simuler le prêt" at bounding box center [783, 646] width 125 height 37
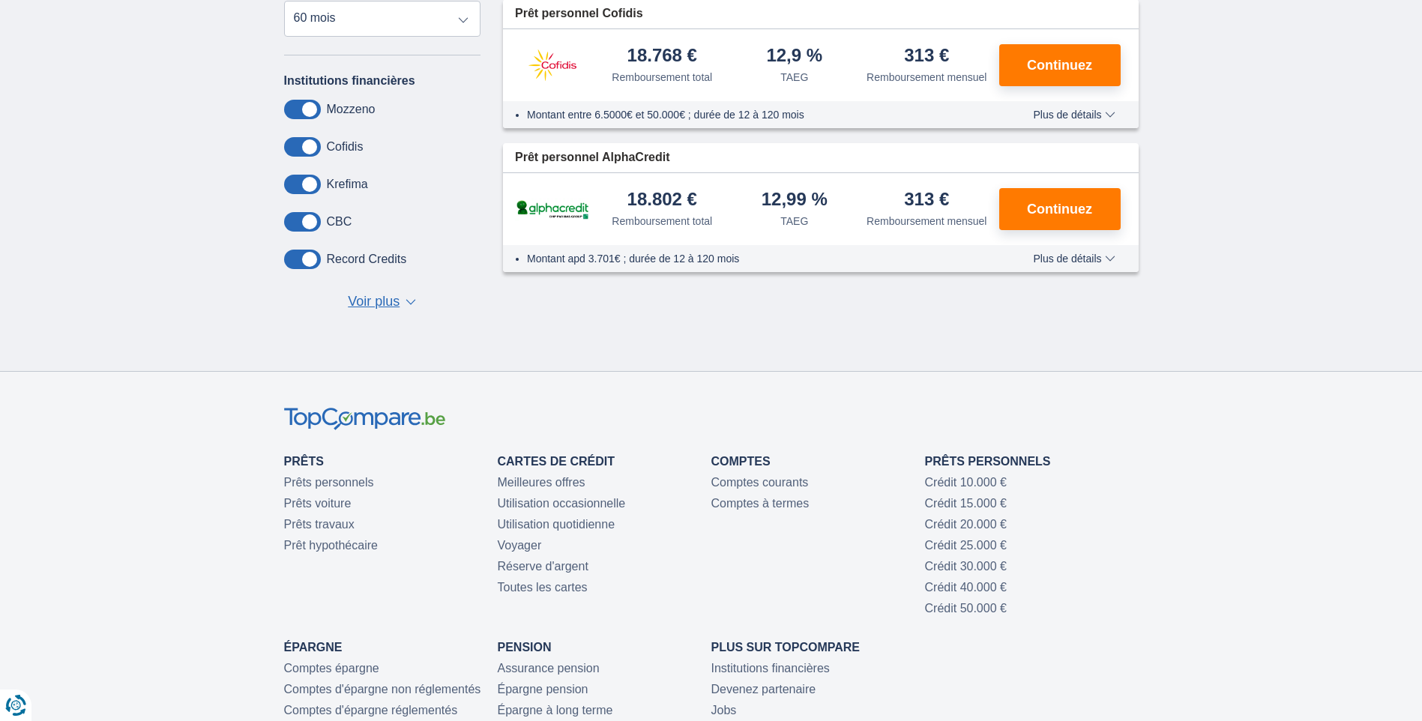
scroll to position [80, 0]
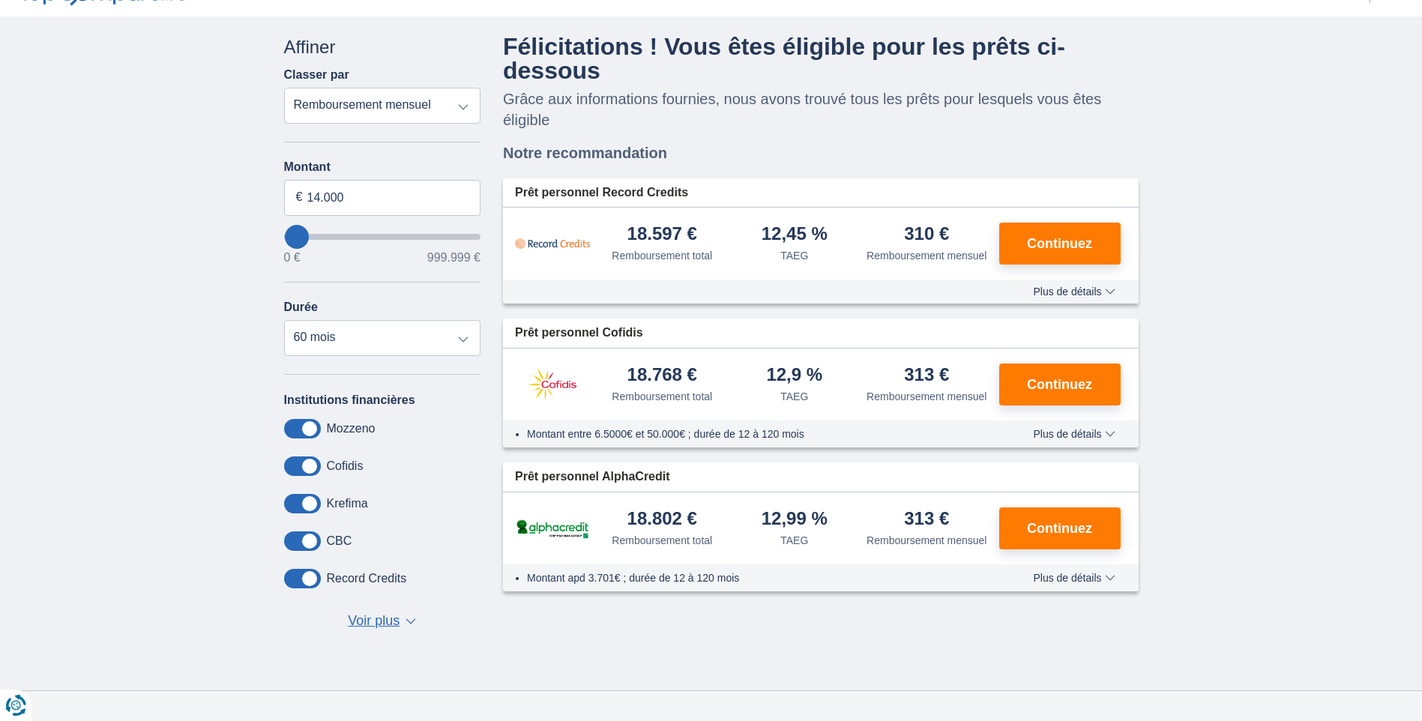
click at [384, 626] on span "Voir plus" at bounding box center [374, 621] width 52 height 19
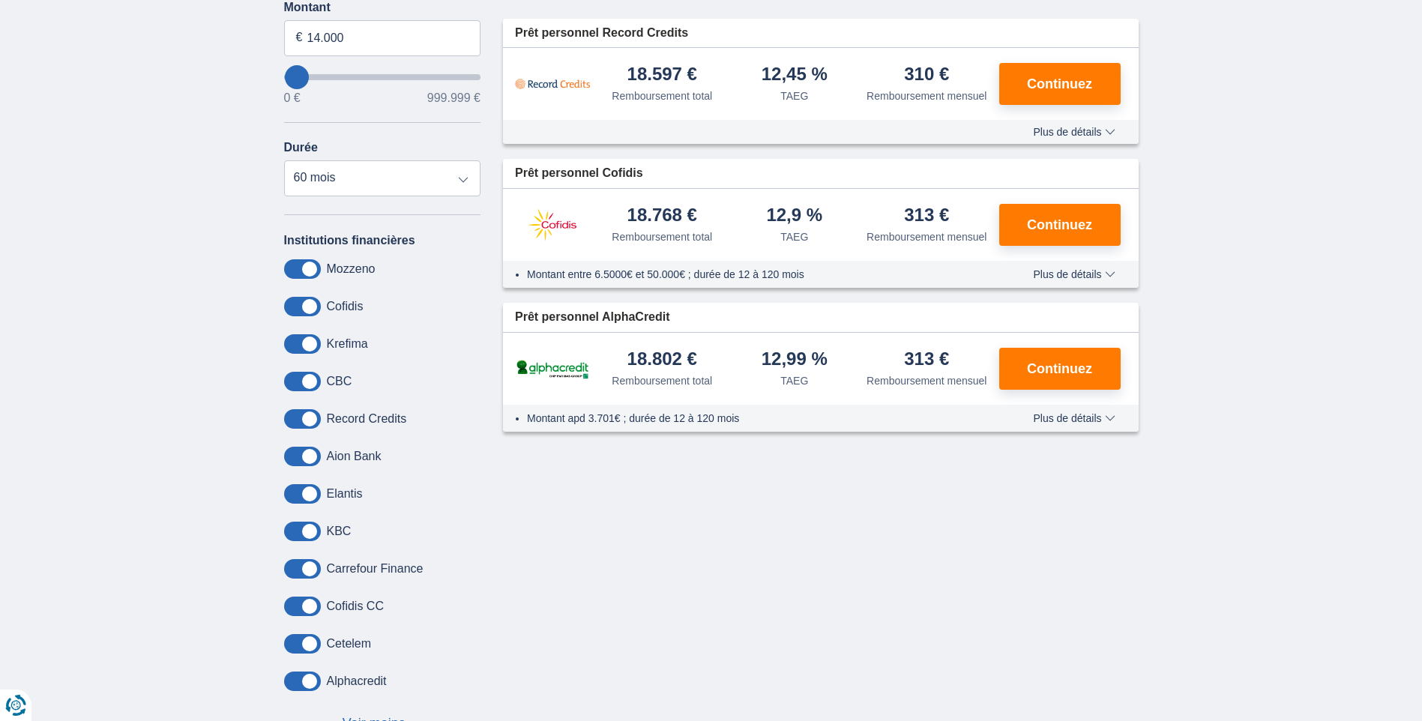
scroll to position [0, 0]
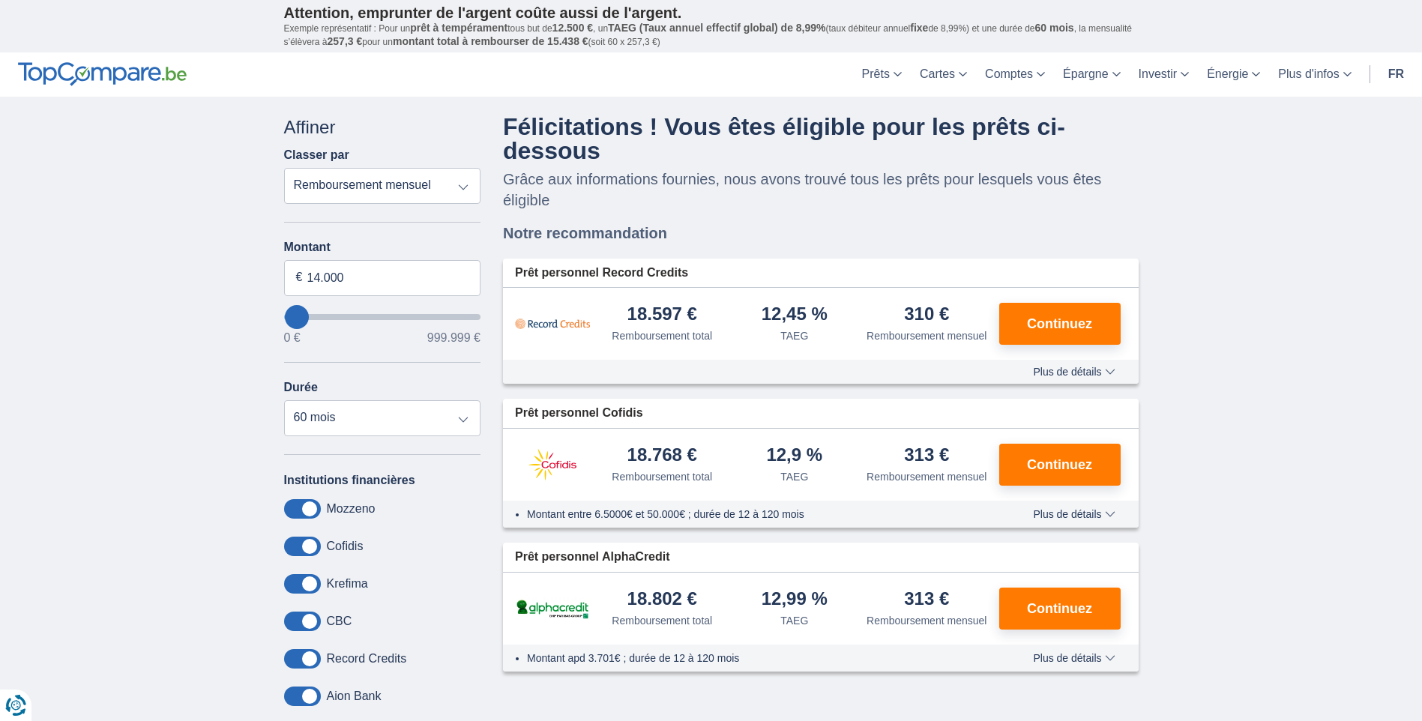
click at [466, 184] on select "Remboursement total TAEG Remboursement mensuel" at bounding box center [382, 186] width 197 height 36
select select "apr+"
click at [284, 168] on select "Remboursement total TAEG Remboursement mensuel" at bounding box center [382, 186] width 197 height 36
